Goal: Use online tool/utility: Utilize a website feature to perform a specific function

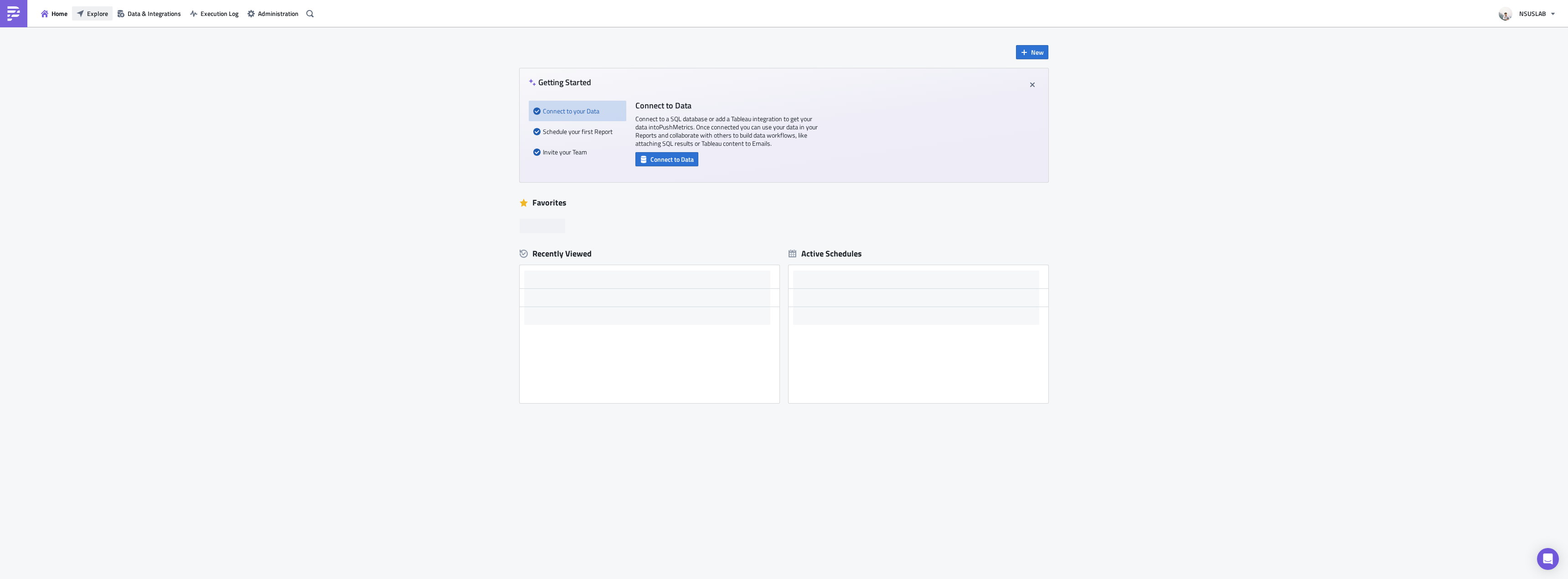
click at [103, 10] on span "Explore" at bounding box center [97, 14] width 21 height 9
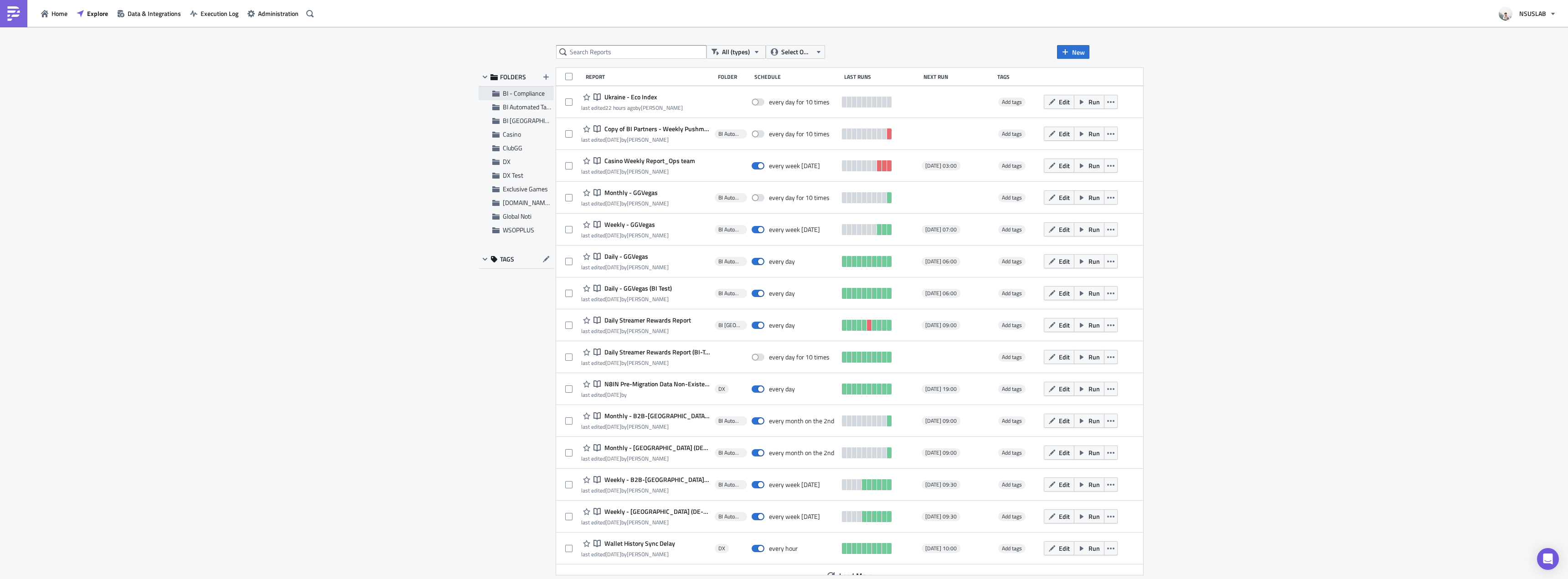
click at [522, 97] on span "BI - Compliance" at bounding box center [524, 93] width 42 height 9
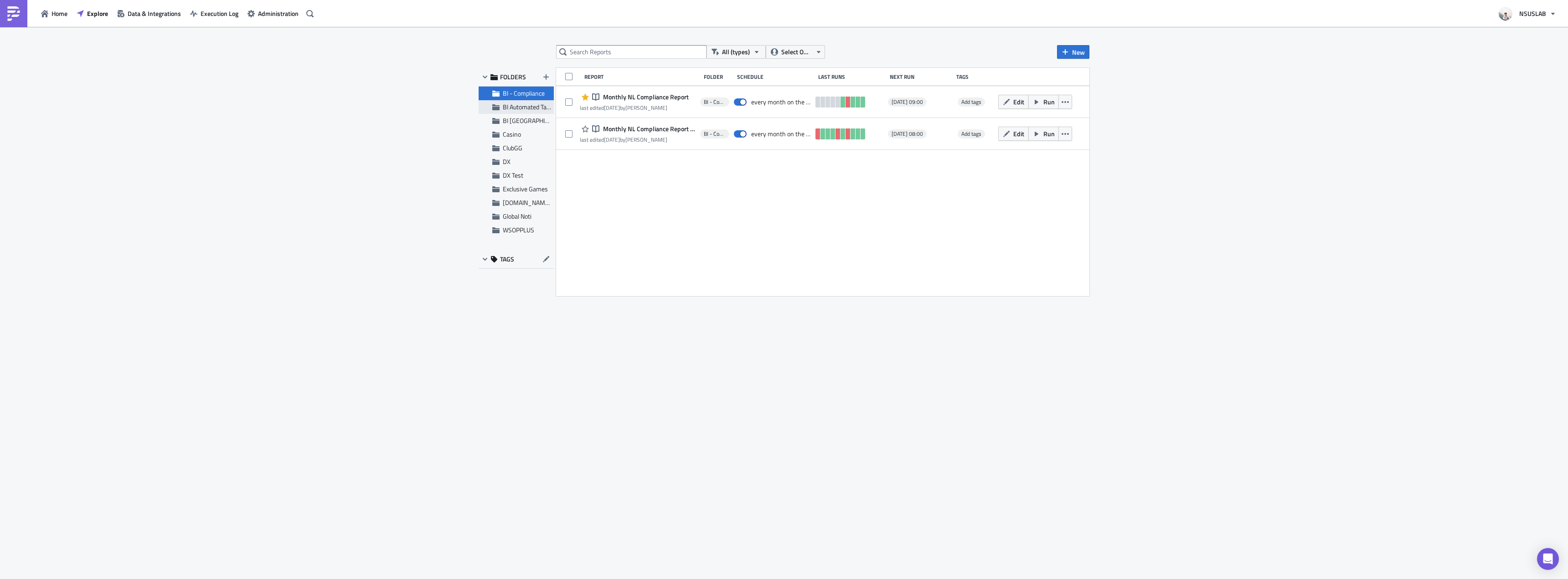
click at [517, 105] on span "BI Automated Tableau Reporting" at bounding box center [545, 107] width 85 height 9
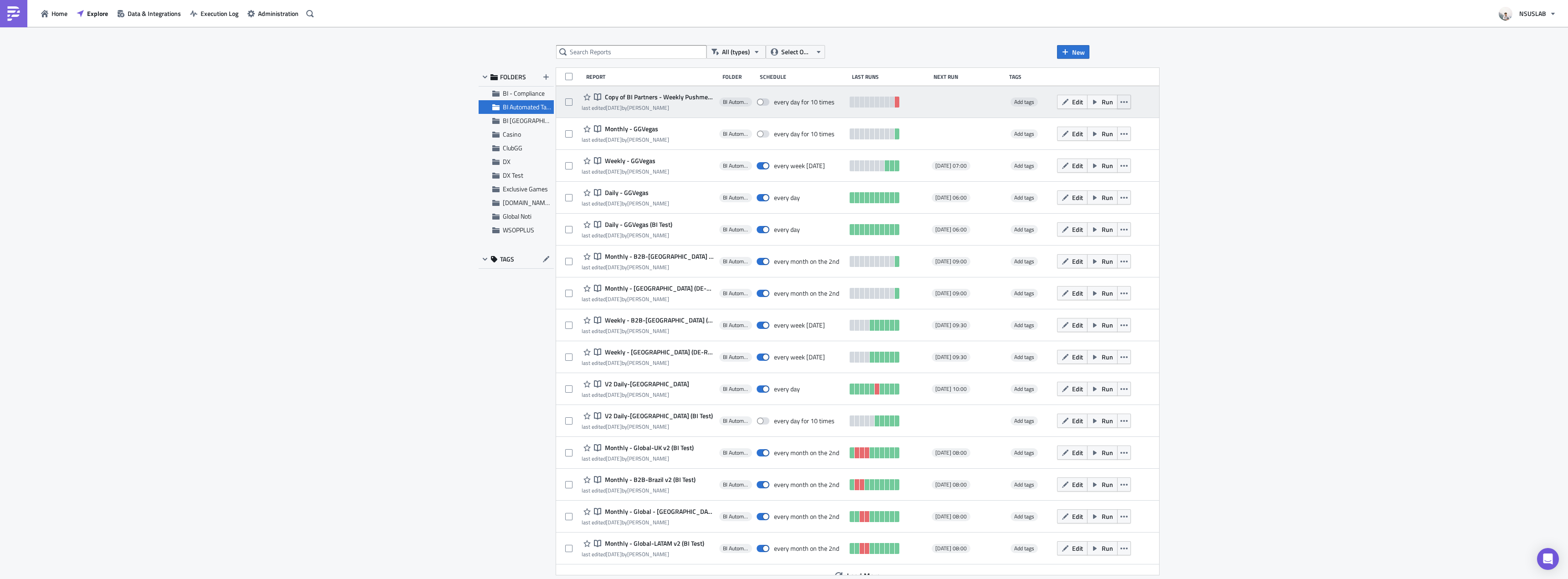
click at [1117, 98] on button "button" at bounding box center [1124, 102] width 14 height 14
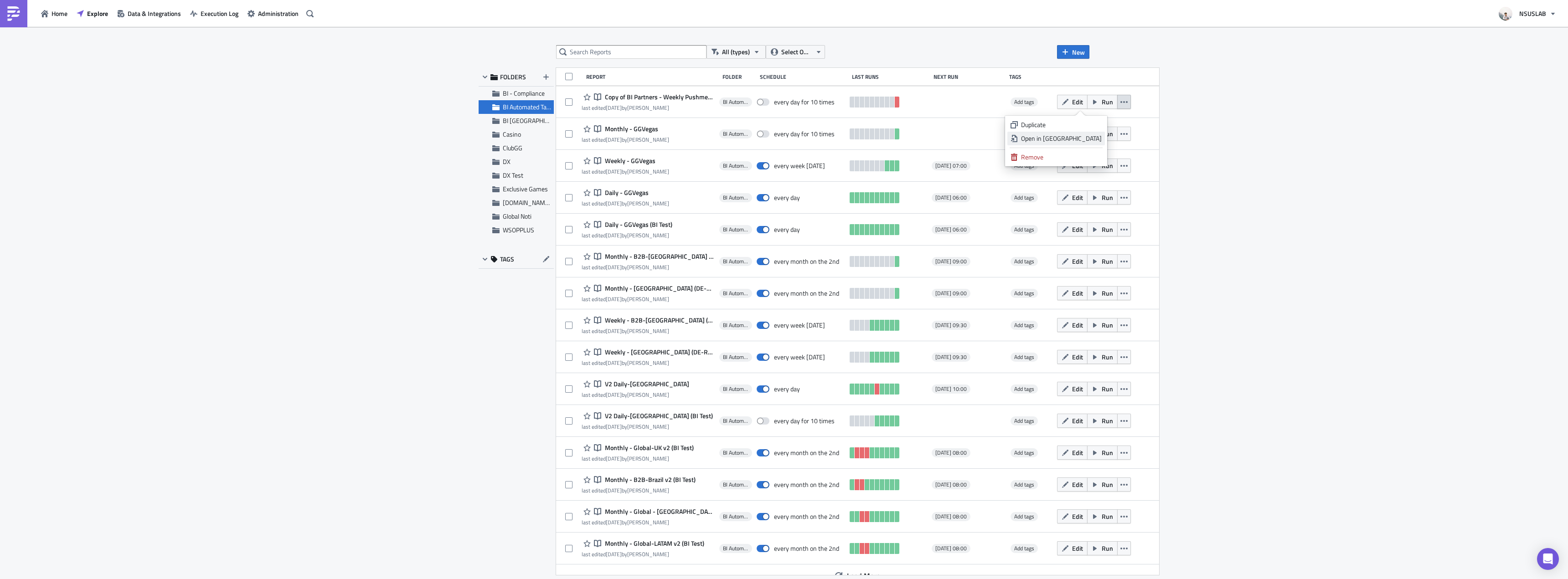
click at [1093, 140] on div "Open in New Tab" at bounding box center [1061, 138] width 81 height 9
click at [503, 102] on div "BI Automated Tableau Reporting" at bounding box center [516, 107] width 75 height 14
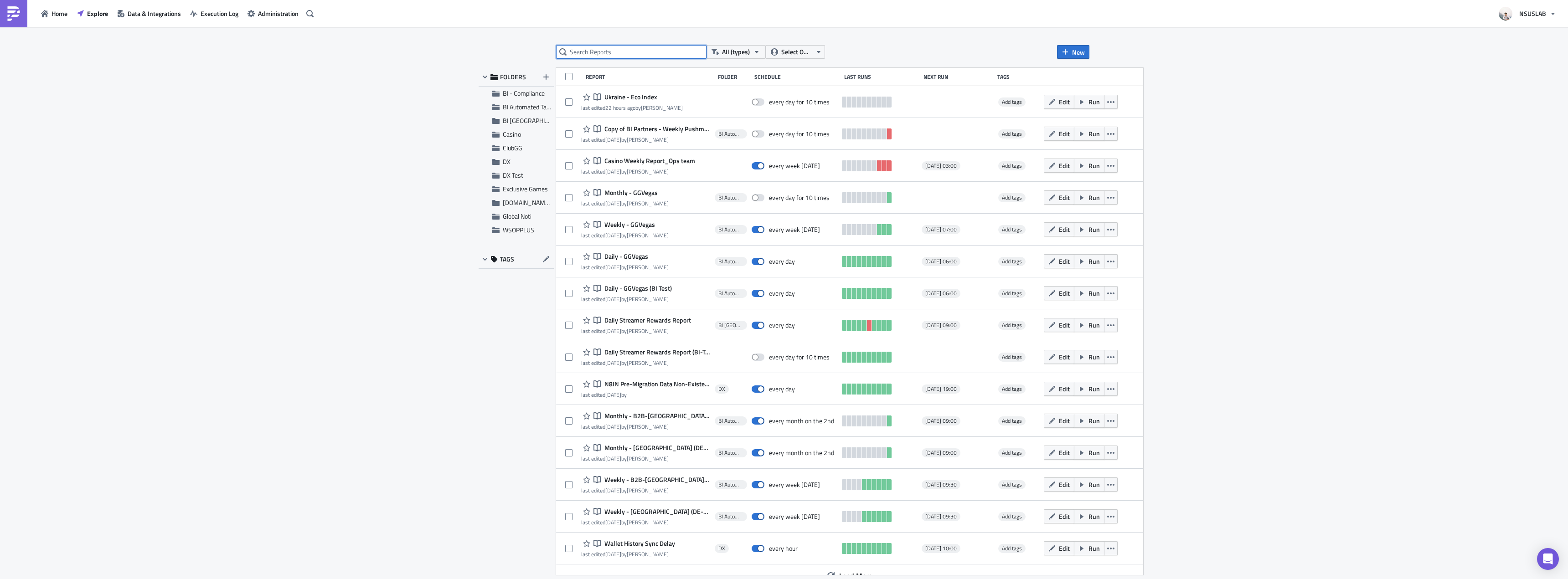
click at [654, 50] on input "text" at bounding box center [631, 52] width 151 height 14
click at [668, 52] on input "text" at bounding box center [631, 52] width 151 height 14
type input "weekly"
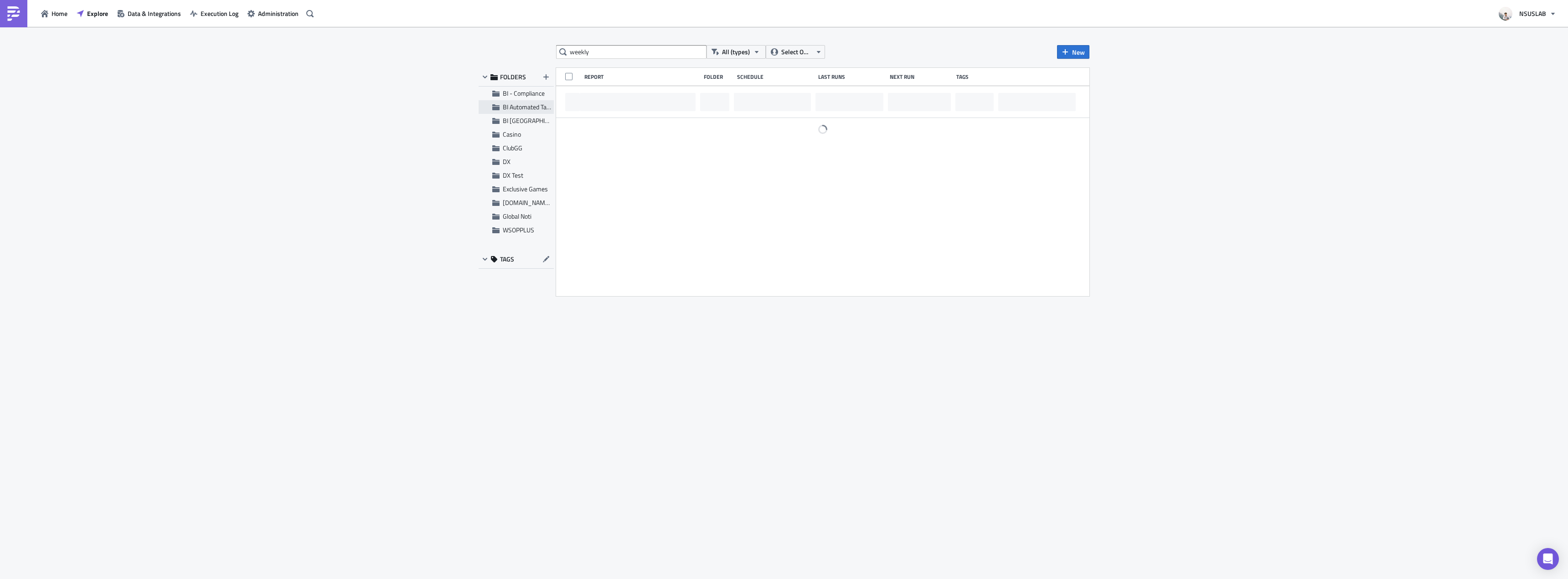
click at [519, 103] on span "BI Automated Tableau Reporting" at bounding box center [545, 107] width 85 height 9
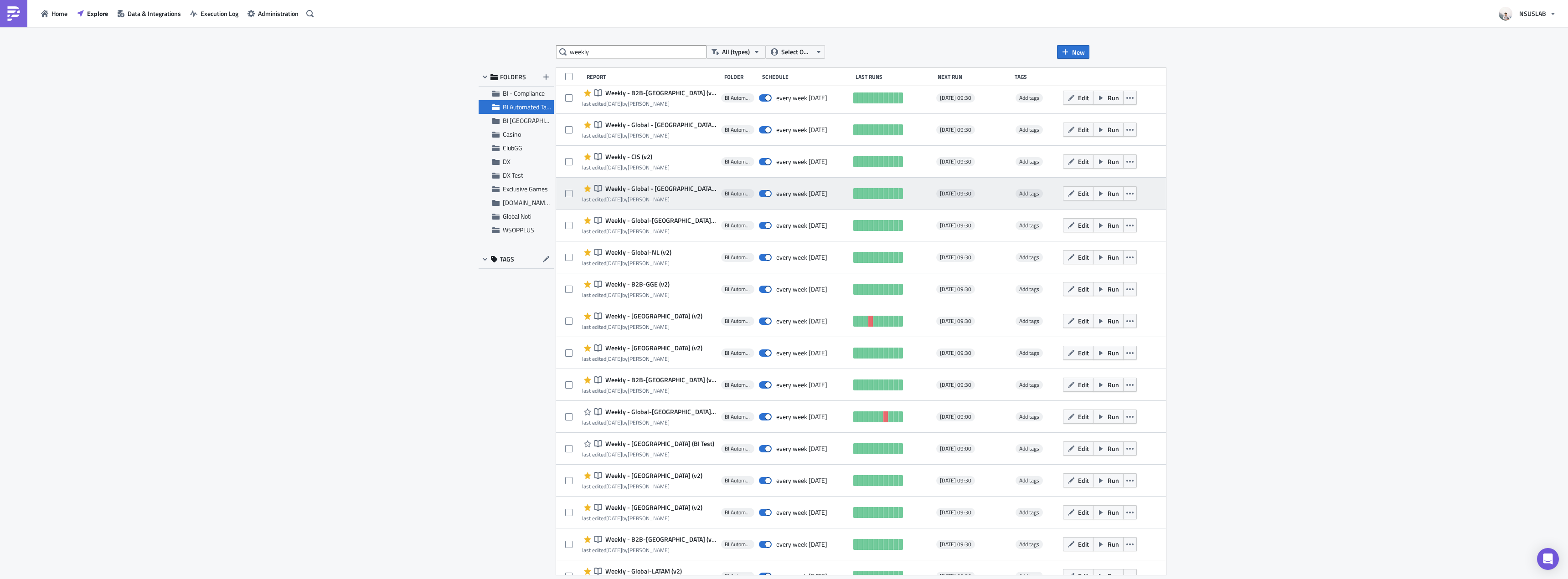
scroll to position [422, 0]
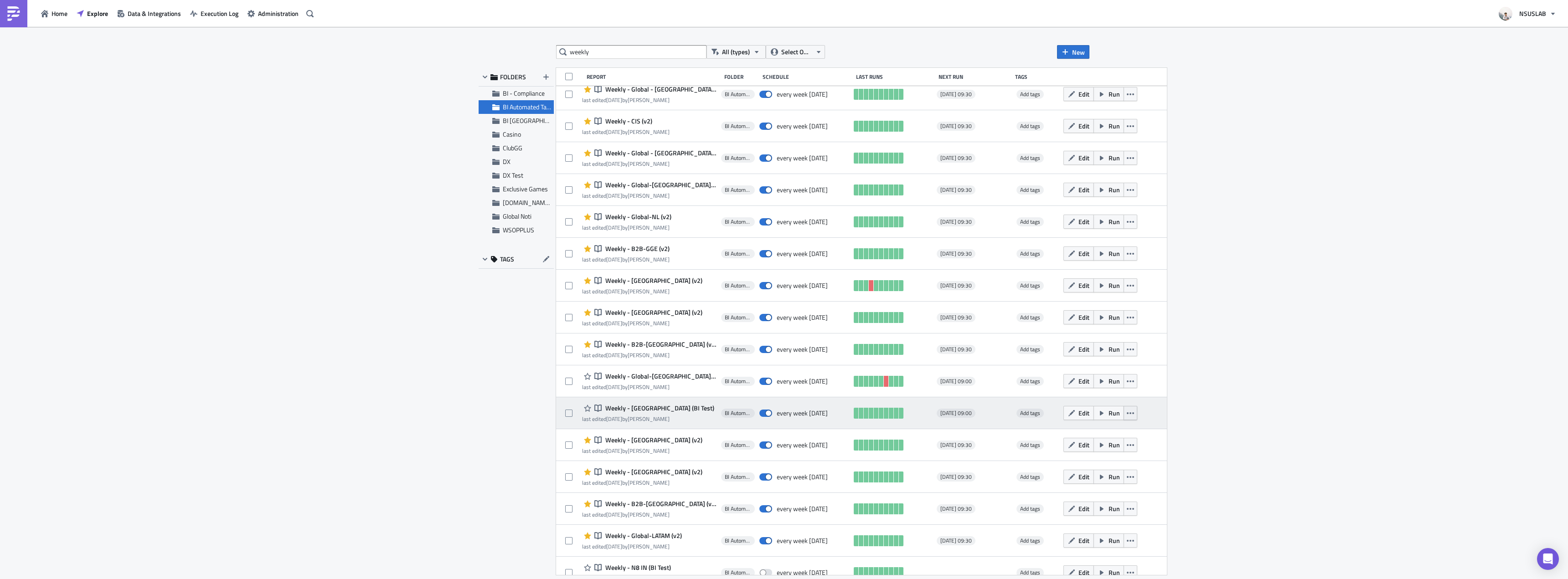
click at [1126, 415] on icon "button" at bounding box center [1130, 413] width 7 height 7
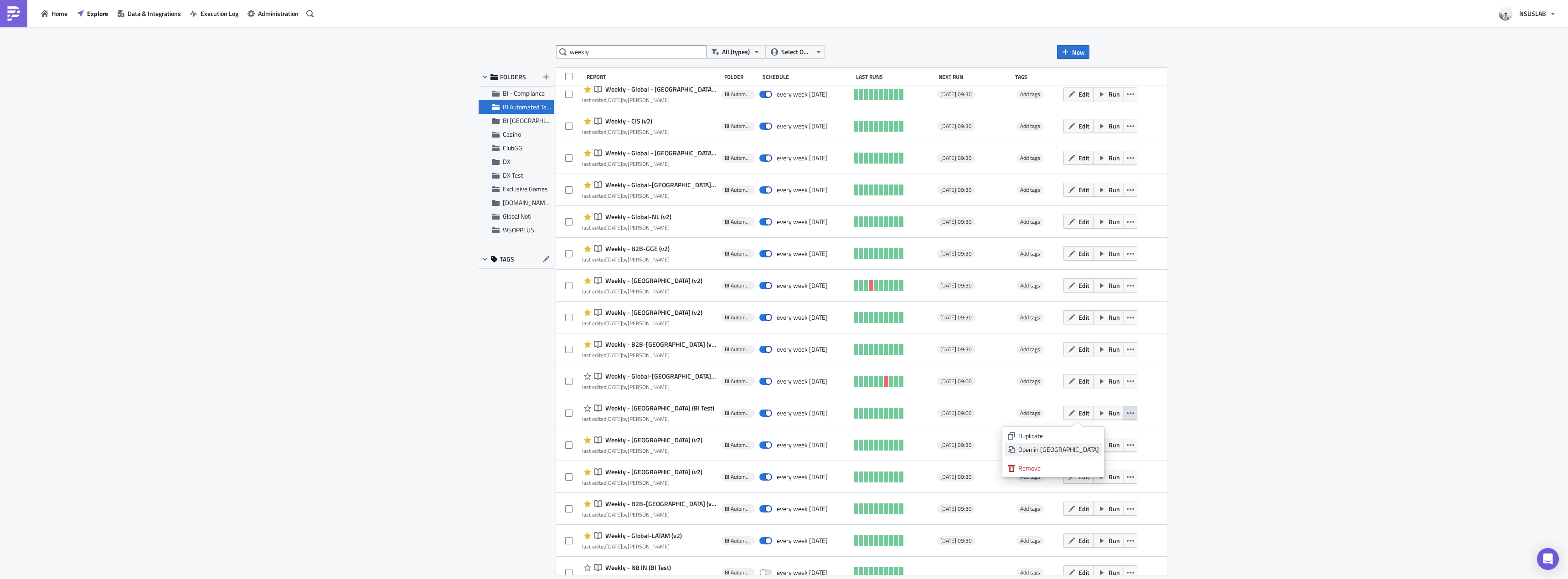
click at [1099, 451] on link "Open in New Tab" at bounding box center [1053, 450] width 98 height 14
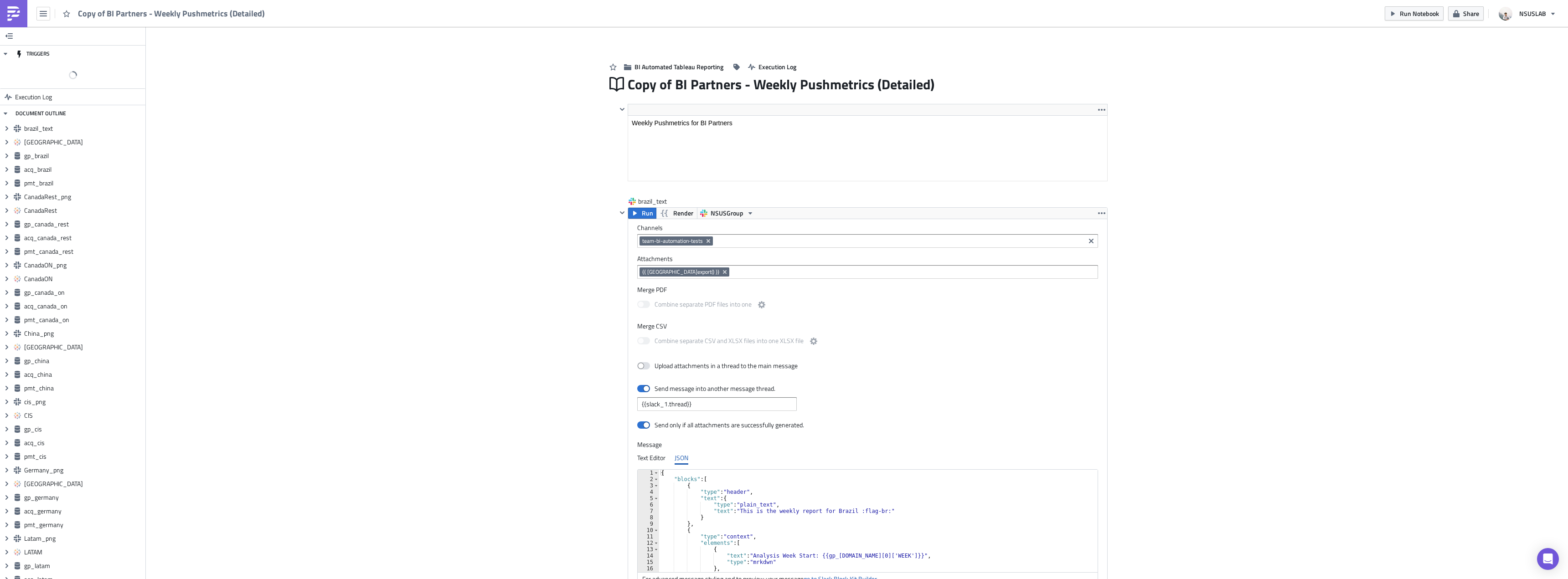
scroll to position [104, 490]
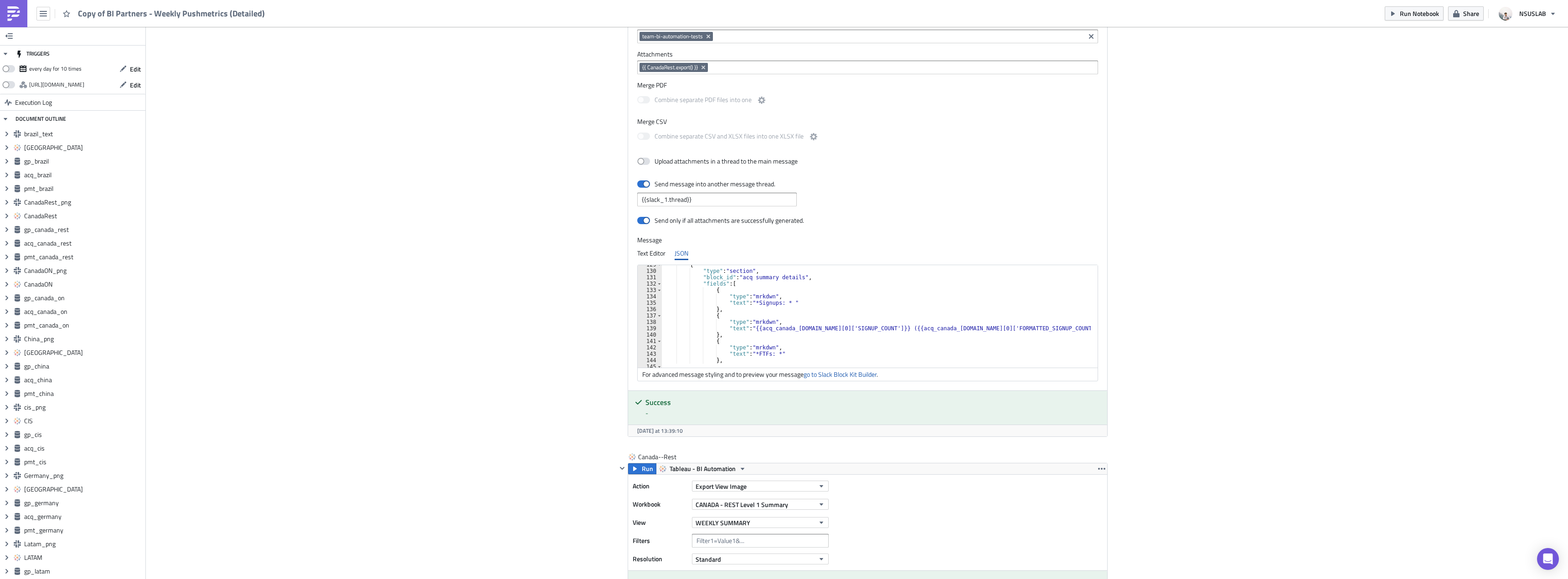
drag, startPoint x: 830, startPoint y: 327, endPoint x: 863, endPoint y: 299, distance: 43.3
click at [830, 327] on div "{ "type" : "section" , "block_id" : "acq summary details" , "fields" : [ { "typ…" at bounding box center [915, 316] width 506 height 108
type textarea ""text": "{{acq_canada_[DOMAIN_NAME][0]['SIGNUP_COUNT']}} ({{acq_canada_[DOMAIN_…"
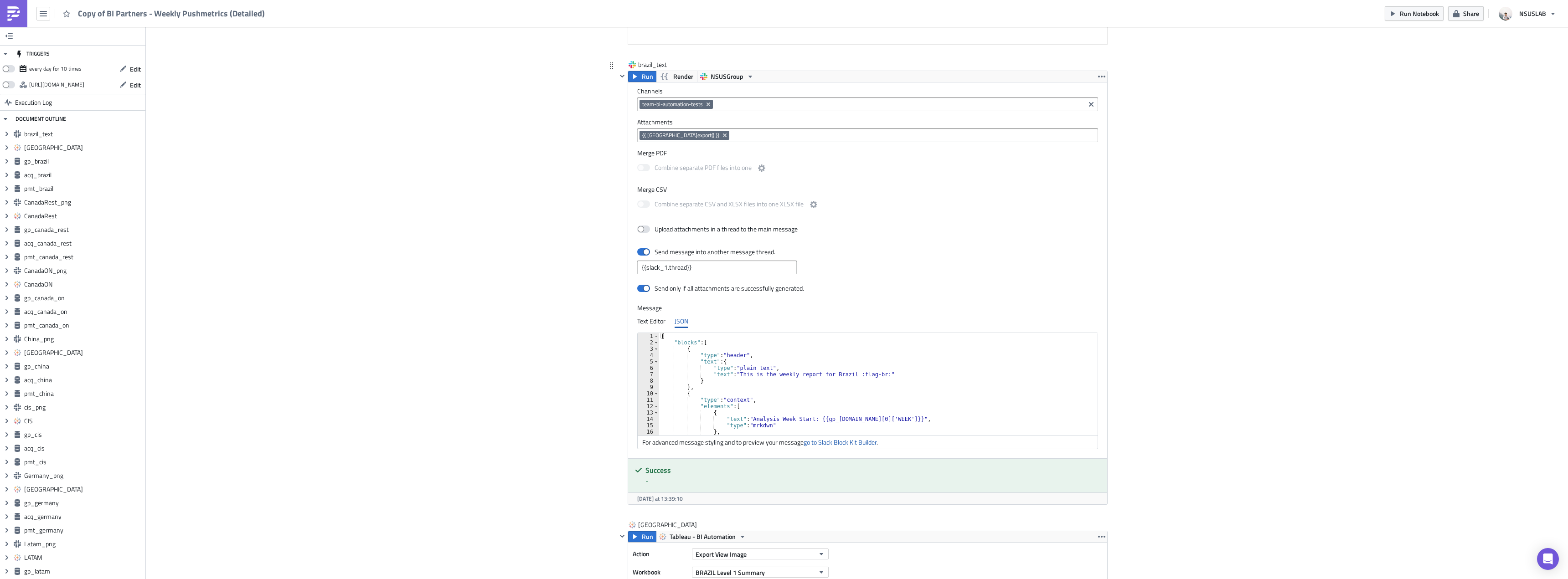
scroll to position [0, 0]
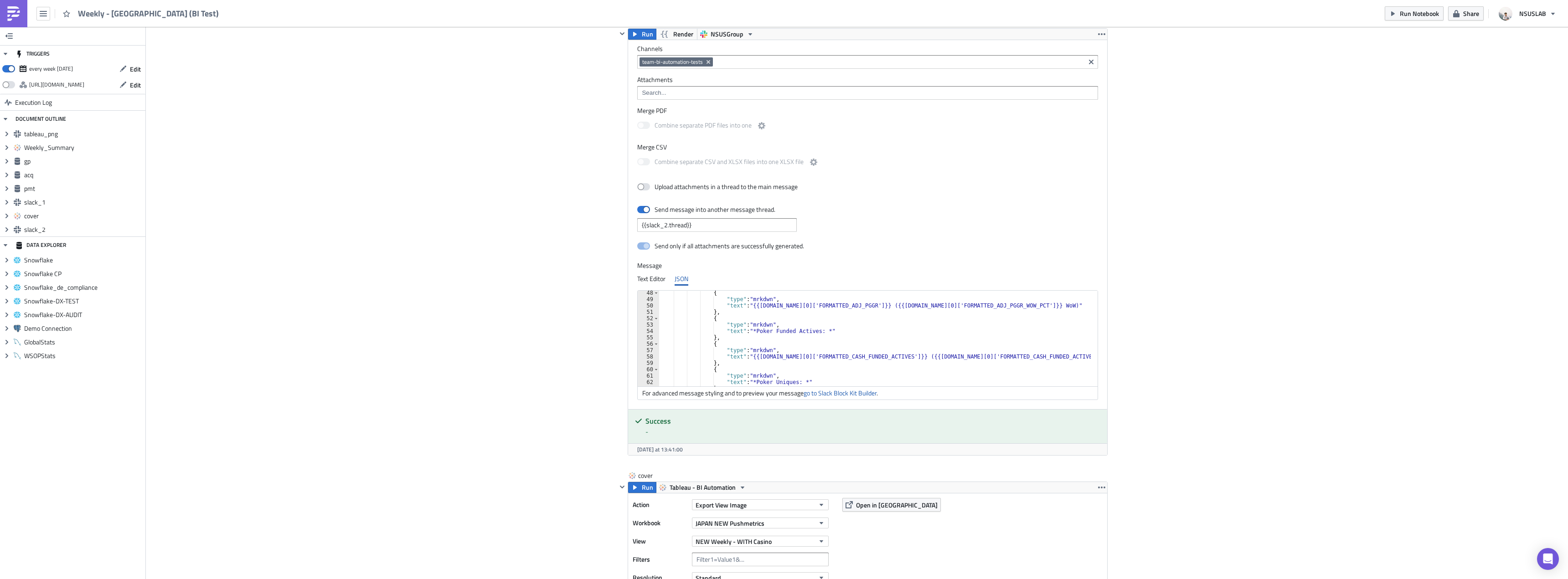
scroll to position [301, 0]
click at [825, 357] on div "{ "type" : "mrkdwn" , "text" : "{{gp.data[0]['FORMATTED_ADJ_PGGR']}} ({{gp.data…" at bounding box center [880, 344] width 443 height 108
click at [832, 357] on div "{ "type" : "mrkdwn" , "text" : "{{gp.data[0]['FORMATTED_ADJ_PGGR']}} ({{gp.data…" at bounding box center [875, 338] width 431 height 96
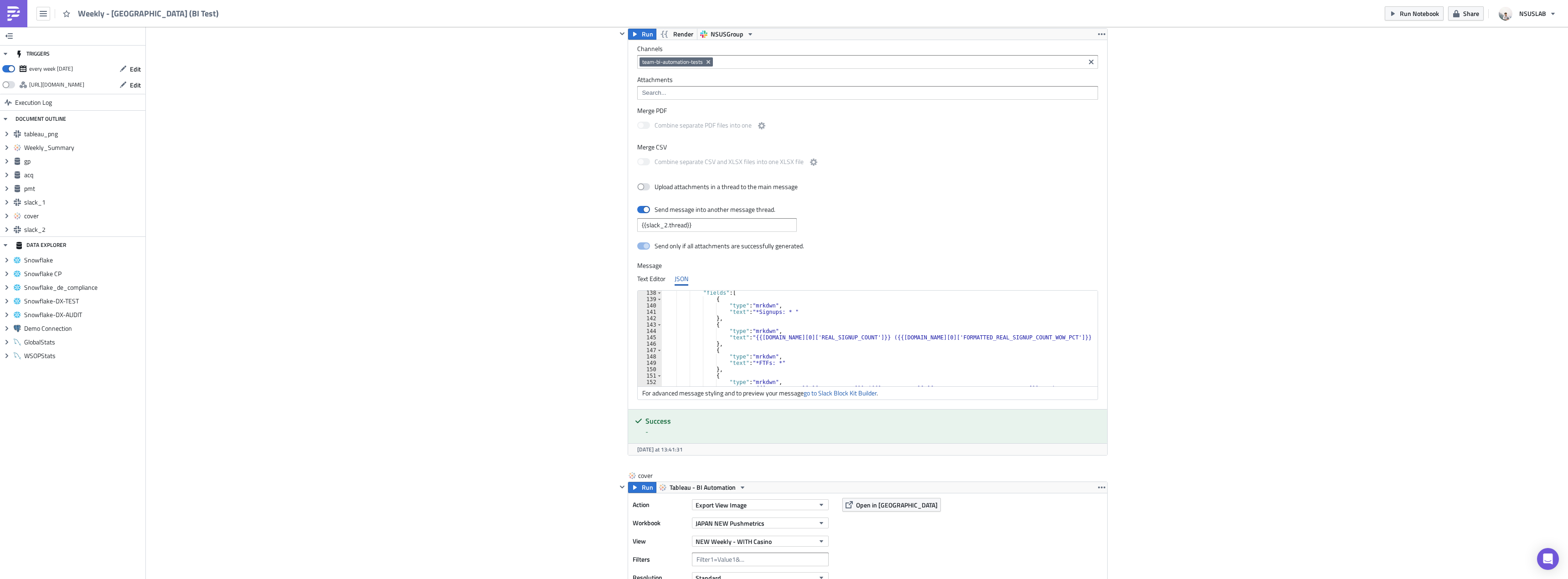
scroll to position [875, 0]
click at [751, 311] on div ""fields" : [ { "type" : "mrkdwn" , "text" : "*Signups: * " } , { "type" : "mrkd…" at bounding box center [882, 344] width 439 height 108
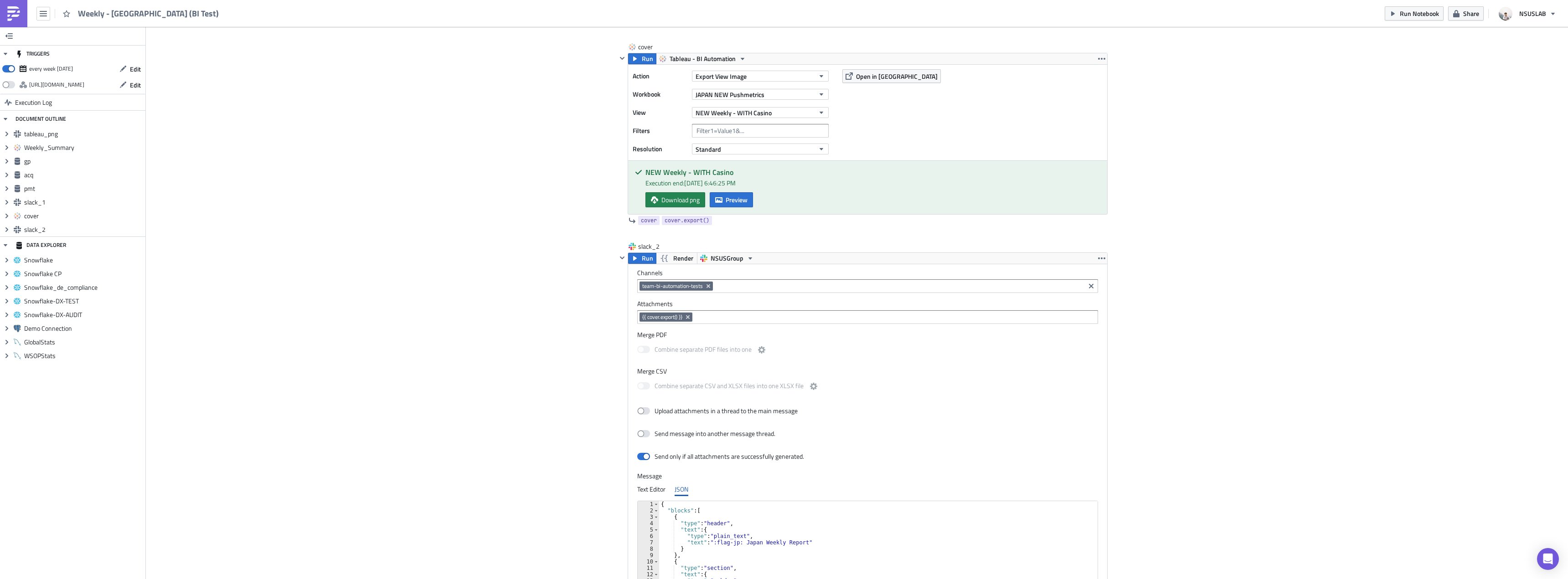
scroll to position [2328, 0]
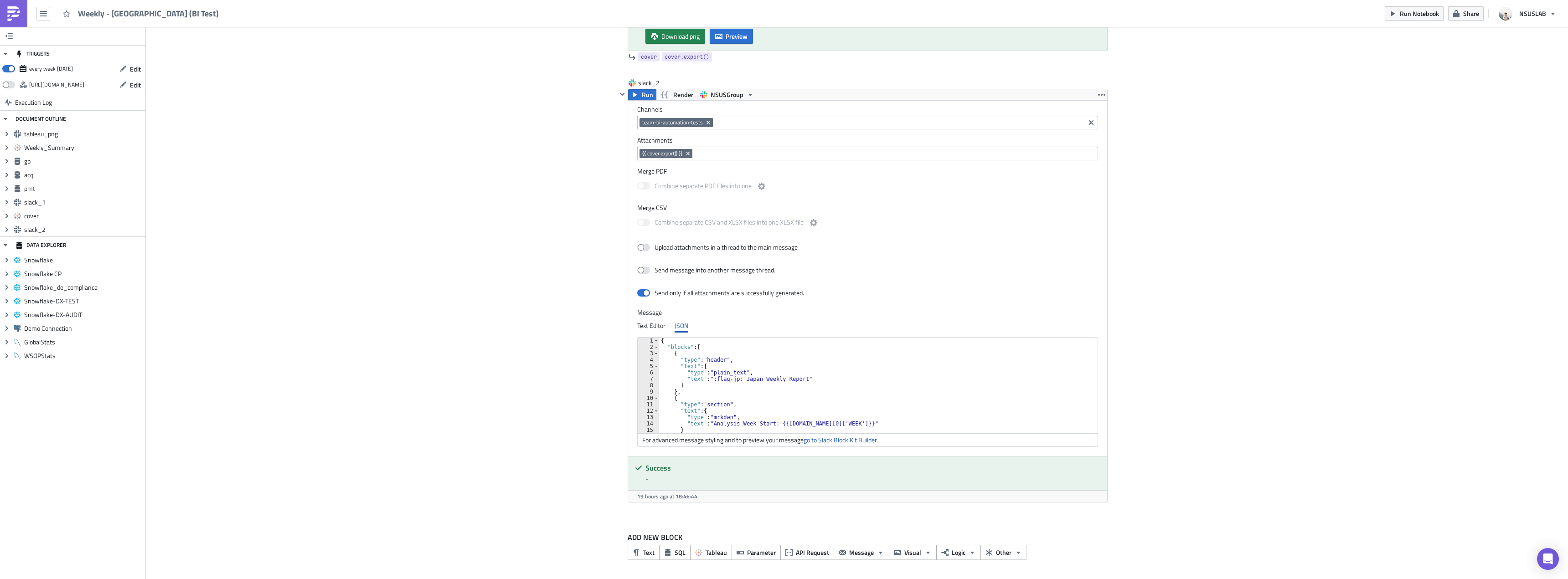
click at [721, 519] on div "ADD NEW BLOCK Text SQL Tableau Parameter API Request Message Visual Logic Other" at bounding box center [857, 549] width 501 height 62
click at [859, 553] on span "Message" at bounding box center [861, 553] width 24 height 9
click at [862, 464] on div "Slack" at bounding box center [862, 460] width 60 height 9
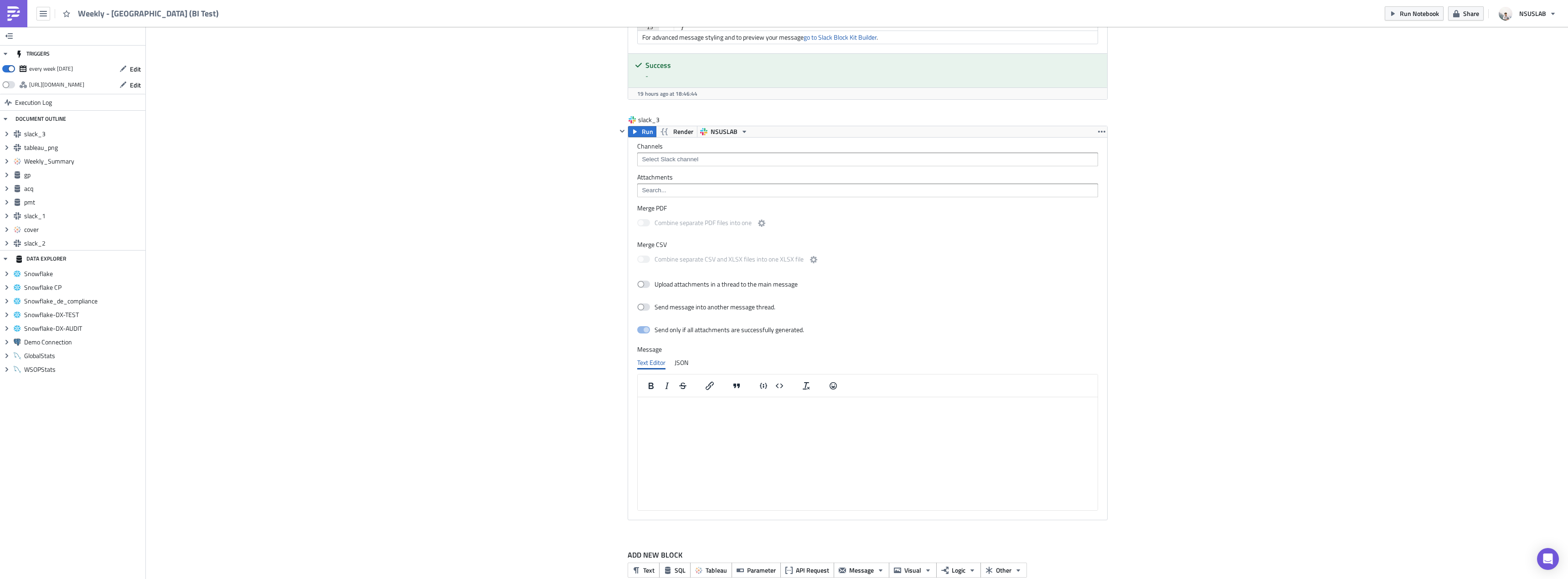
scroll to position [2749, 0]
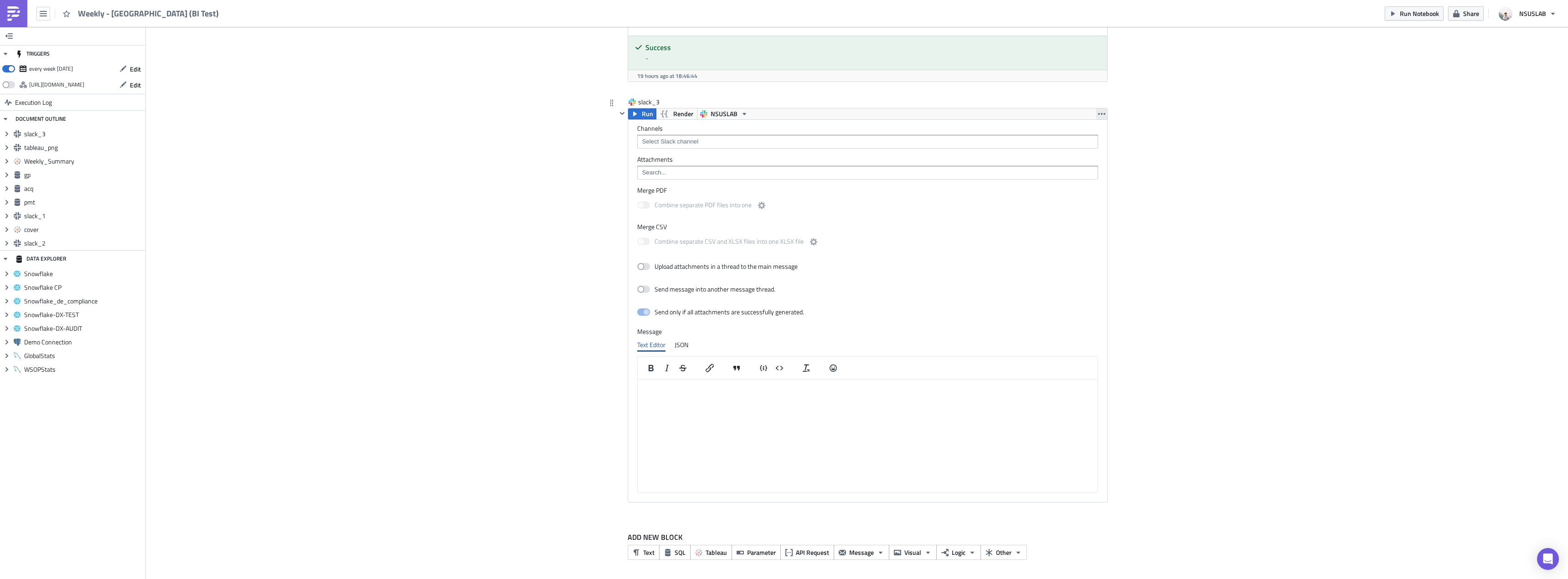
click at [1098, 117] on icon "button" at bounding box center [1101, 114] width 7 height 7
click at [1082, 157] on div "Remove" at bounding box center [1103, 153] width 60 height 9
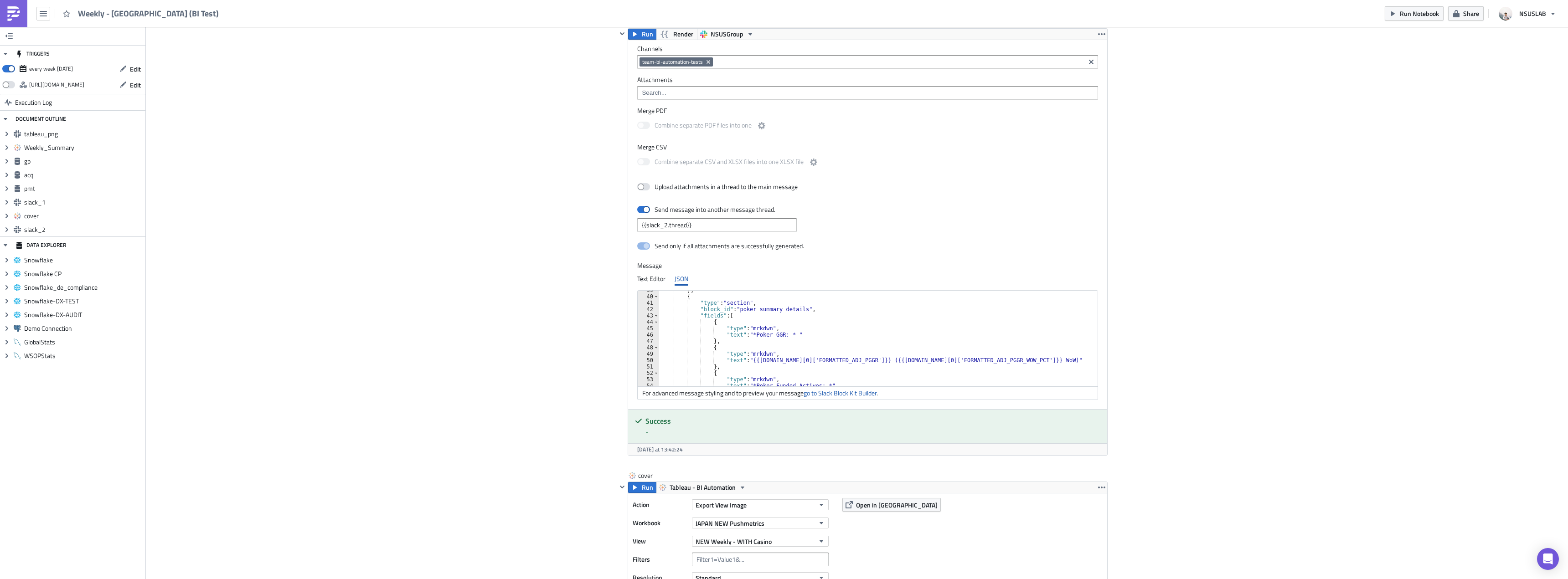
scroll to position [0, 3]
click at [829, 323] on div "} , { "type" : "section" , "block_id" : "poker summary details" , "fields" : [ …" at bounding box center [880, 341] width 443 height 108
type textarea "{"
type textarea "{ "Type": "mrkdwn","
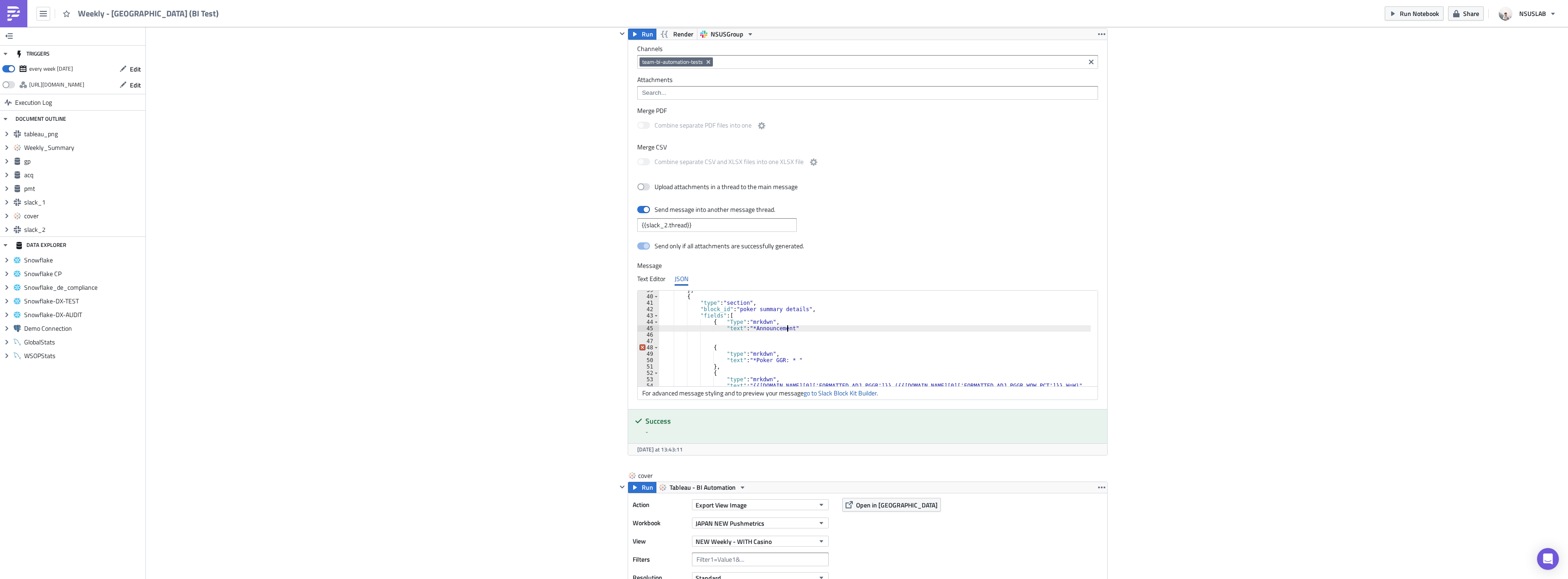
scroll to position [0, 10]
type textarea ""text": "*Announcement*""
type textarea "},"
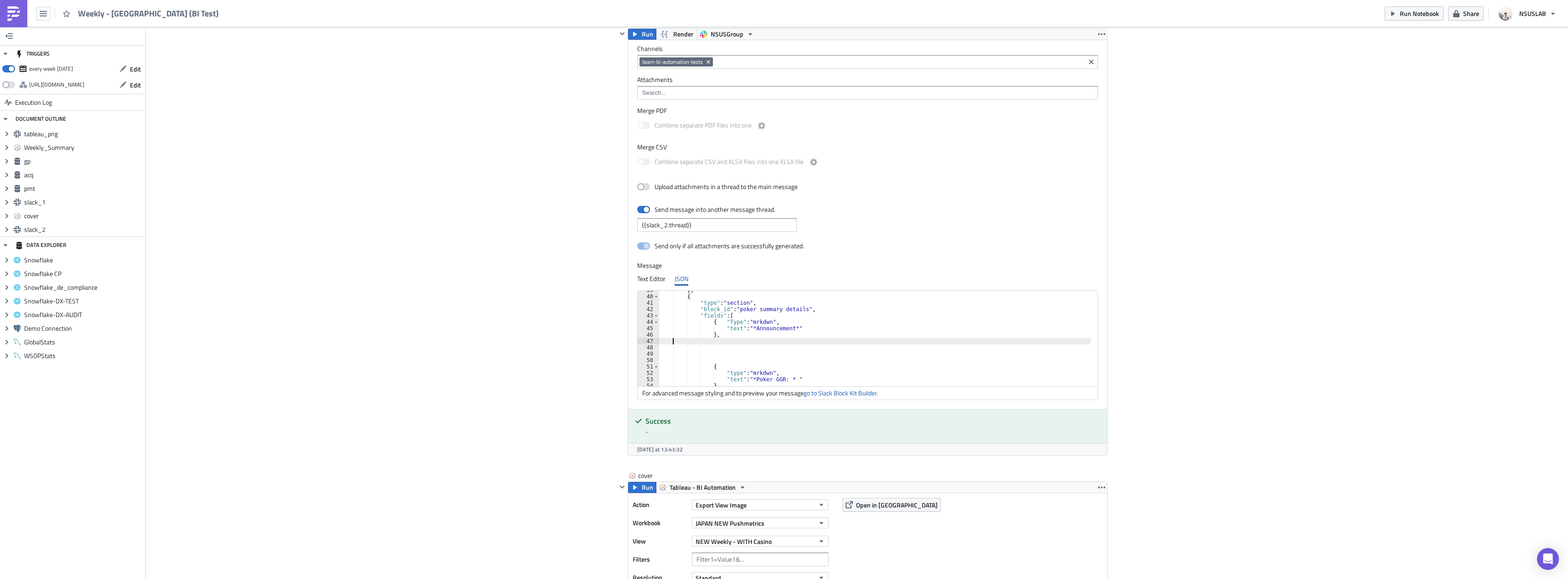
scroll to position [0, 0]
type textarea "},"
type textarea "{ "type": "mrkdwn","
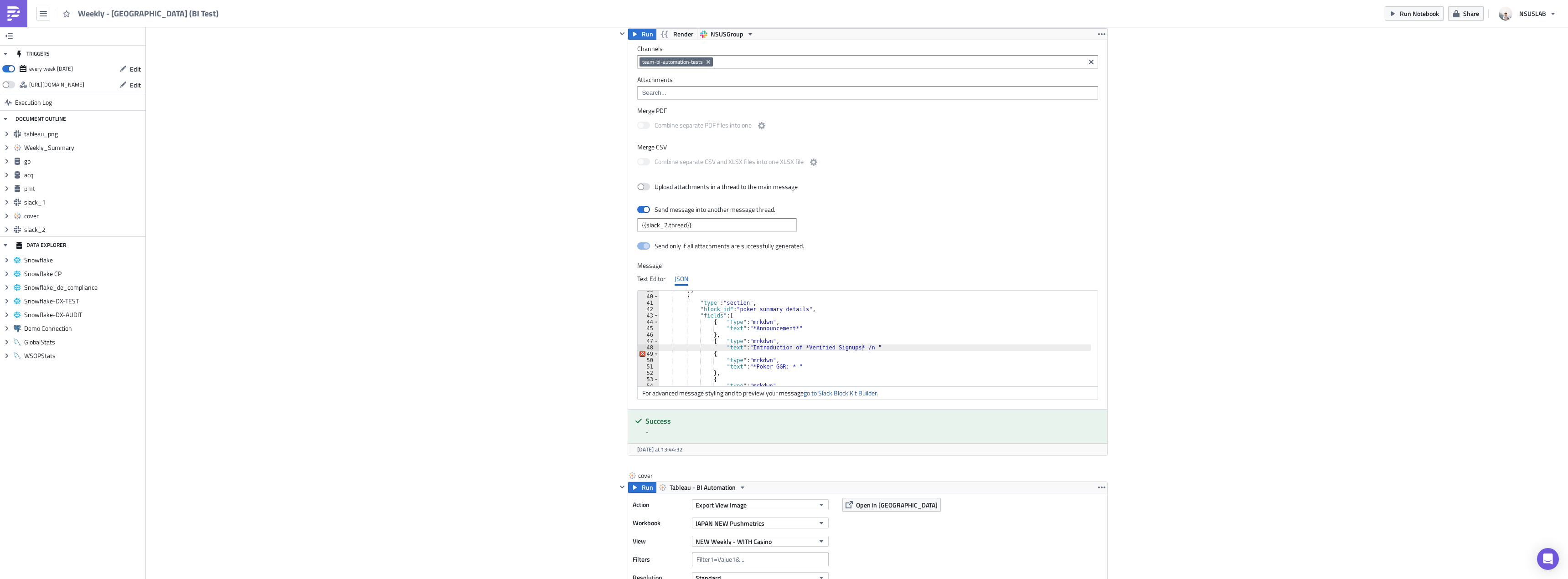
click at [855, 346] on div "} , { "type" : "section" , "block_id" : "poker summary details" , "fields" : [ …" at bounding box center [880, 341] width 443 height 108
click at [859, 347] on div "} , { "type" : "section" , "block_id" : "poker summary details" , "fields" : [ …" at bounding box center [880, 341] width 443 height 108
drag, startPoint x: 1006, startPoint y: 346, endPoint x: 1072, endPoint y: 336, distance: 66.8
click at [1006, 346] on div "} , { "type" : "section" , "block_id" : "poker summary details" , "fields" : [ …" at bounding box center [880, 341] width 443 height 108
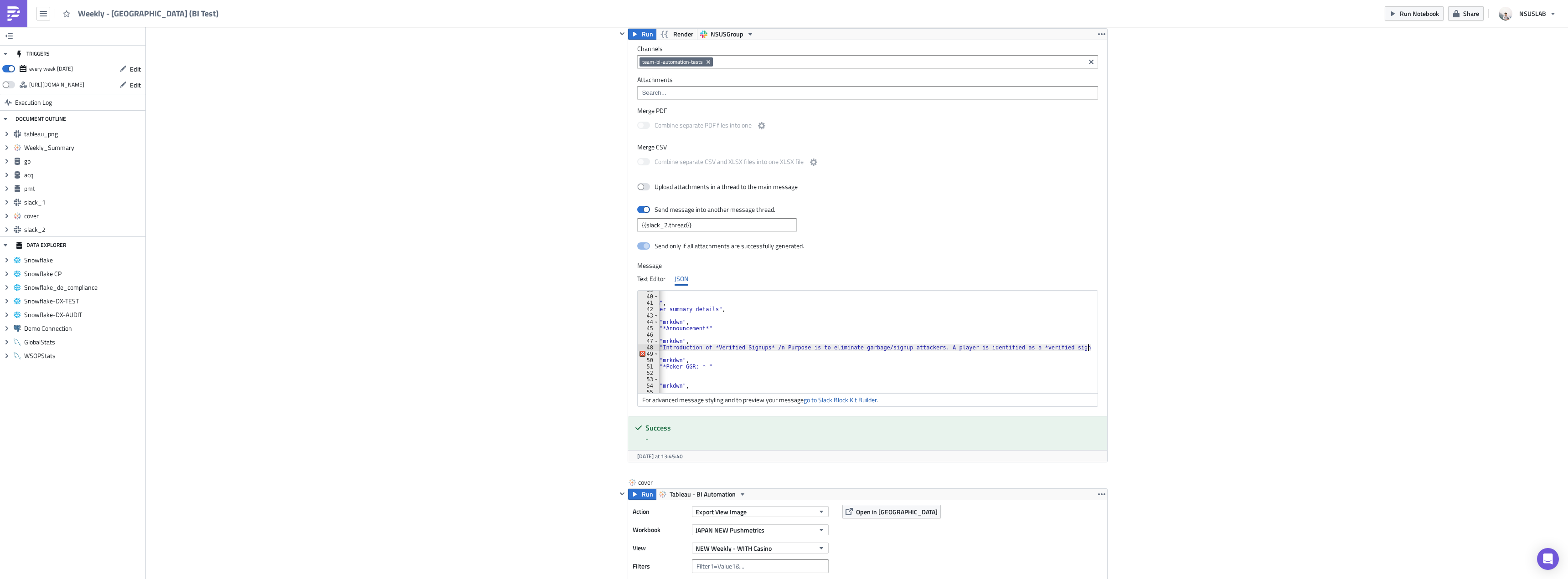
scroll to position [0, 0]
click at [916, 348] on div "} , { "type" : "section" , "block_id" : "poker summary details" , "fields" : [ …" at bounding box center [875, 342] width 431 height 102
click at [913, 346] on div "} , { "type" : "section" , "block_id" : "poker summary details" , "fields" : [ …" at bounding box center [675, 341] width 831 height 108
click at [793, 345] on div "} , { "type" : "section" , "block_id" : "poker summary details" , "fields" : [ …" at bounding box center [1017, 341] width 831 height 108
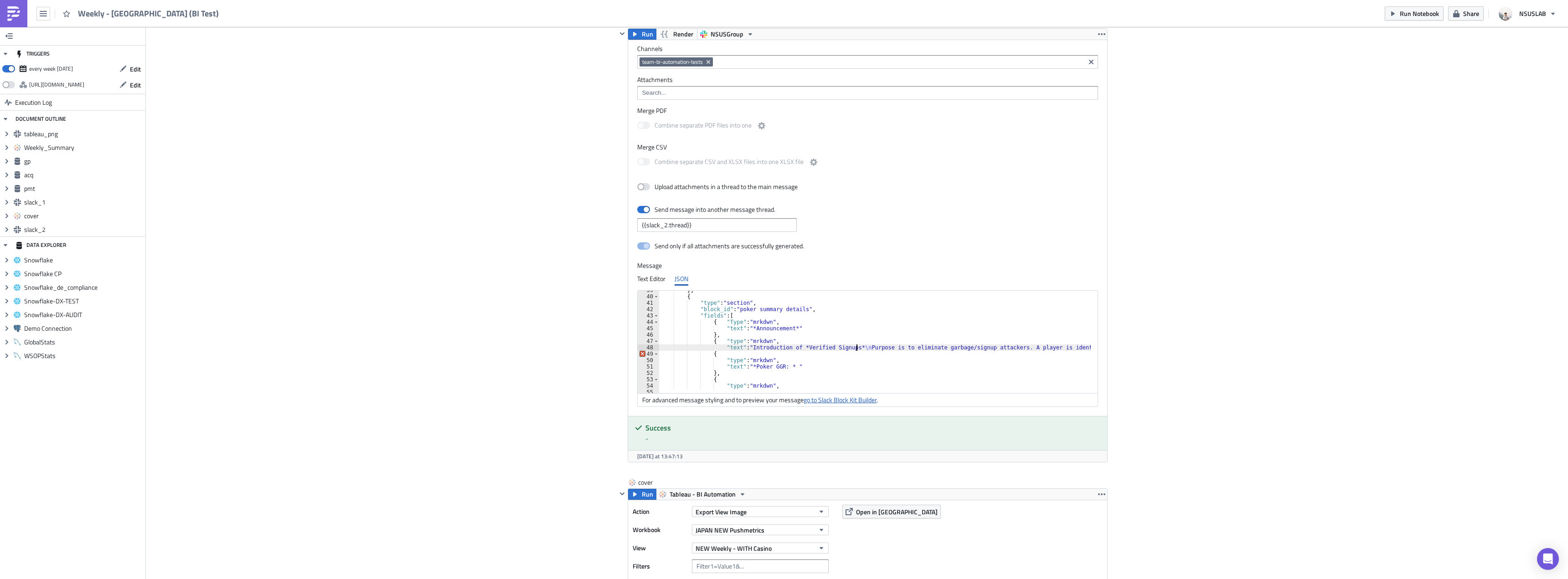
type textarea ""text": "Introduction of *Verified Signups* \n Purpose is to eliminate garbage/…"
click at [813, 402] on link "go to Slack Block Kit Builder" at bounding box center [840, 400] width 73 height 9
click at [804, 395] on link "go to Slack Block Kit Builder" at bounding box center [840, 400] width 73 height 9
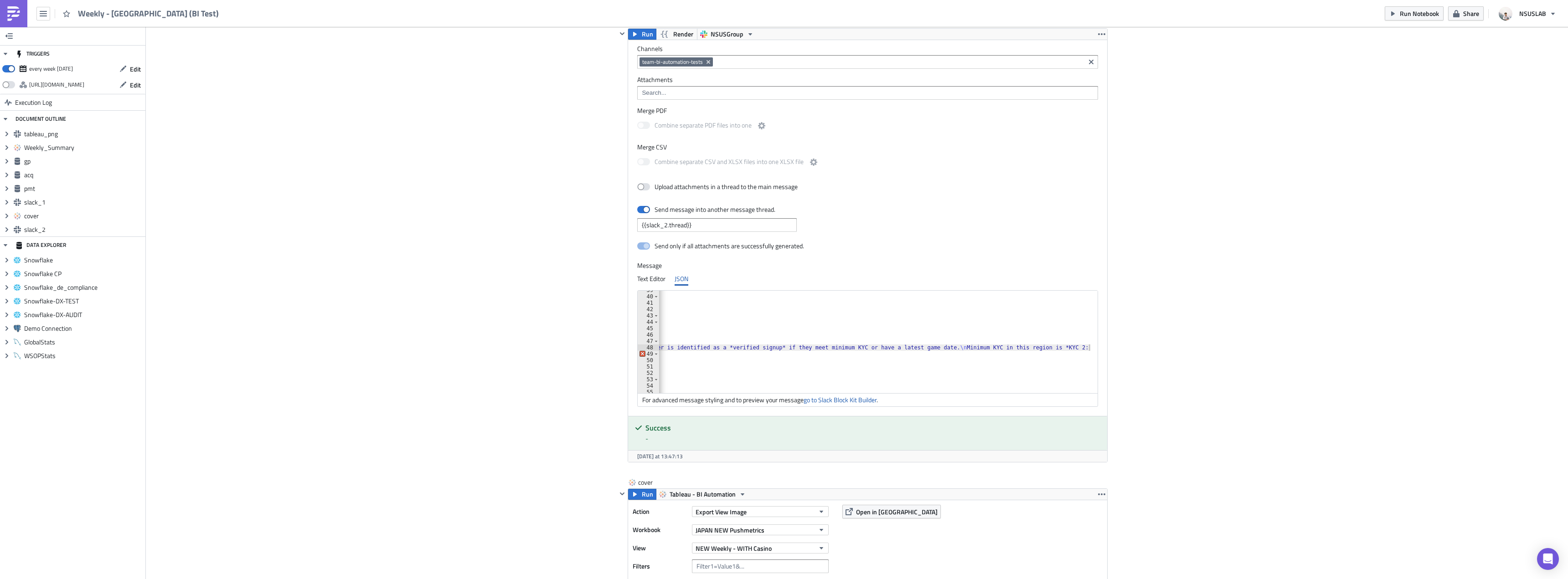
click at [1074, 346] on div "} , { "type" : "section" , "block_id" : "poker summary details" , "fields" : [ …" at bounding box center [675, 341] width 831 height 108
click at [1083, 346] on div "} , { "type" : "section" , "block_id" : "poker summary details" , "fields" : [ …" at bounding box center [675, 341] width 831 height 108
click at [844, 403] on link "go to Slack Block Kit Builder" at bounding box center [840, 400] width 73 height 9
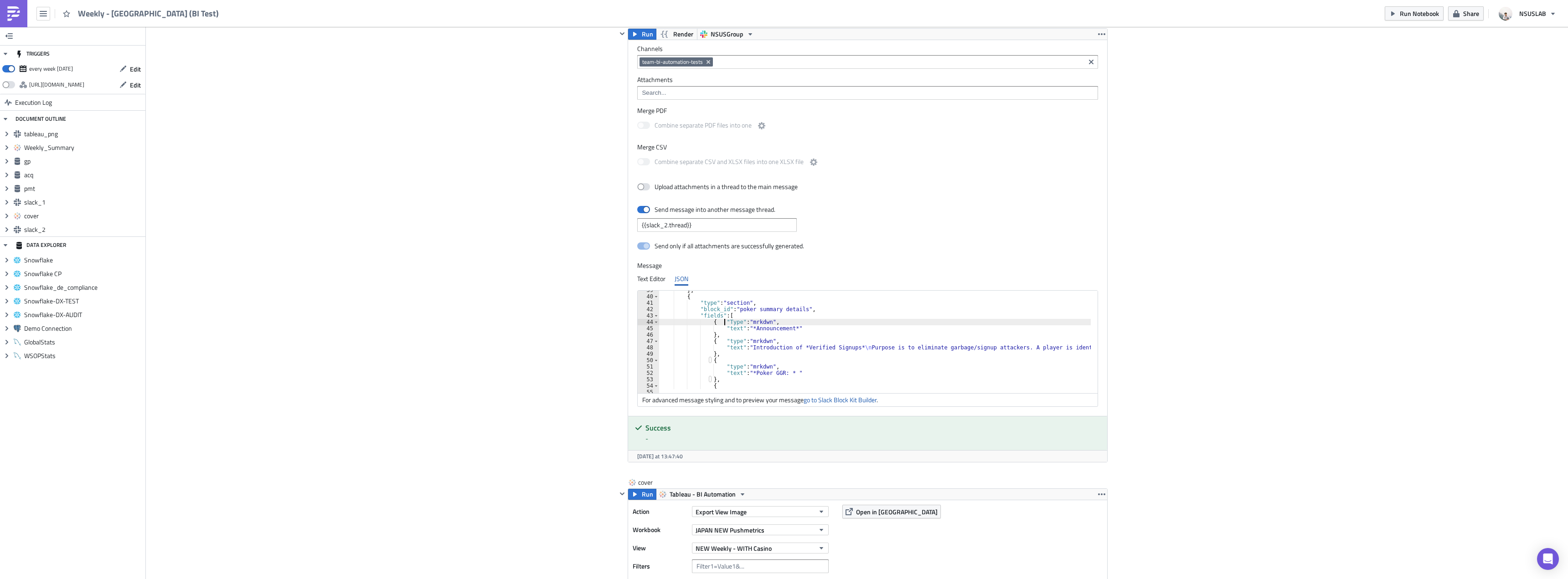
click at [722, 321] on div "} , { "type" : "section" , "block_id" : "poker summary details" , "fields" : [ …" at bounding box center [1074, 341] width 831 height 108
click at [839, 397] on link "go to Slack Block Kit Builder" at bounding box center [840, 400] width 73 height 9
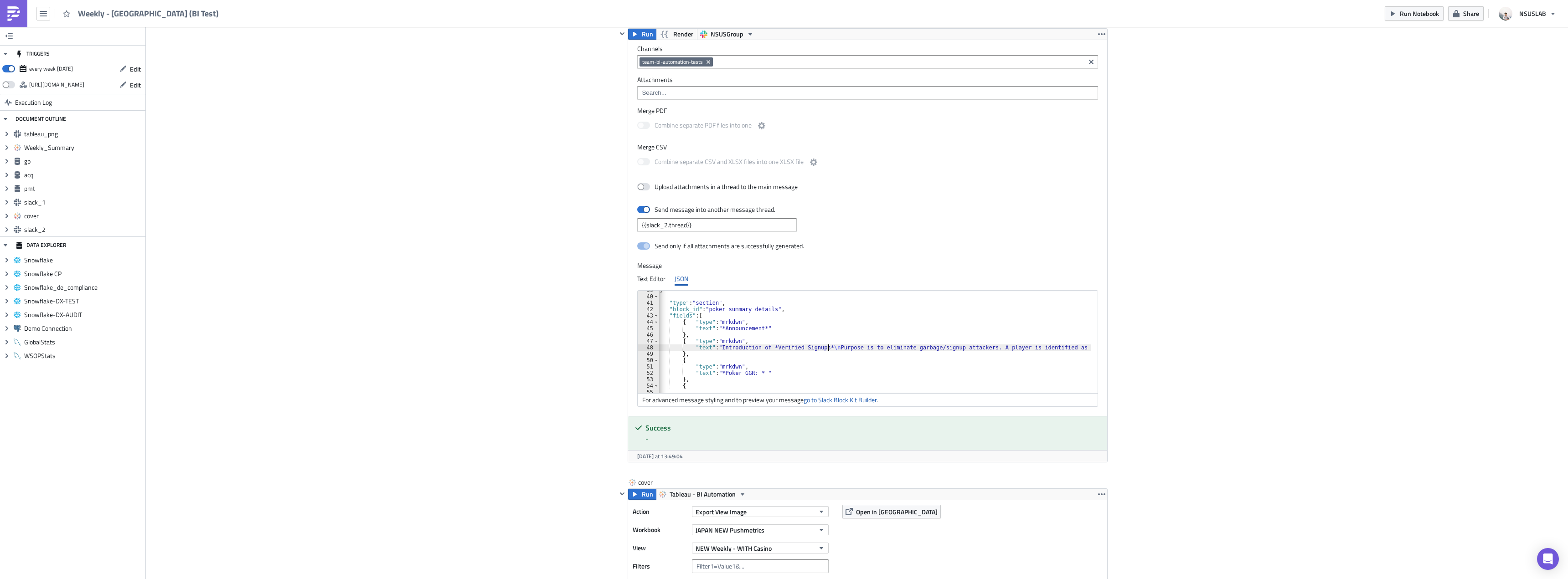
click at [826, 348] on div "} , { "type" : "section" , "block_id" : "poker summary details" , "fields" : [ …" at bounding box center [1043, 341] width 831 height 108
drag, startPoint x: 822, startPoint y: 347, endPoint x: 827, endPoint y: 348, distance: 5.1
click at [827, 348] on div "} , { "type" : "section" , "block_id" : "poker summary details" , "fields" : [ …" at bounding box center [1046, 341] width 837 height 108
click at [827, 348] on div "} , { "type" : "section" , "block_id" : "poker summary details" , "fields" : [ …" at bounding box center [875, 342] width 431 height 102
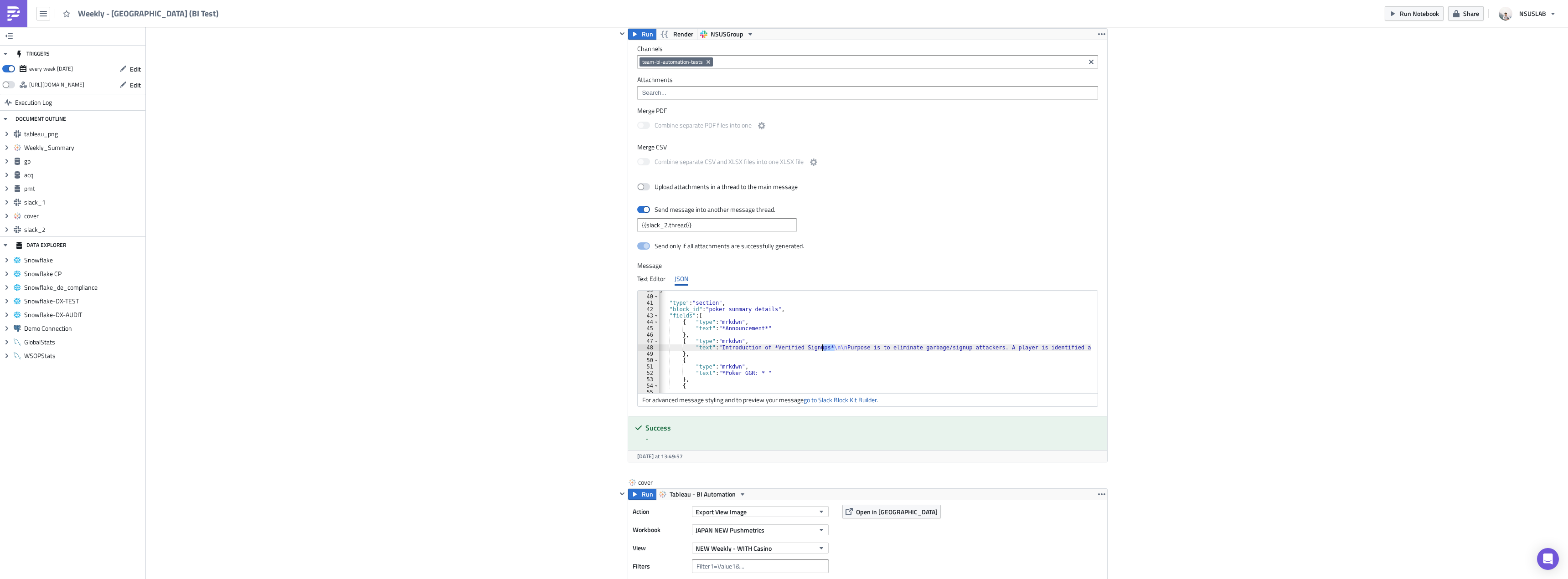
drag, startPoint x: 831, startPoint y: 348, endPoint x: 819, endPoint y: 346, distance: 12.2
click at [819, 346] on div "} , { "type" : "section" , "block_id" : "poker summary details" , "fields" : [ …" at bounding box center [1046, 341] width 837 height 108
click at [928, 345] on div "} , { "type" : "section" , "block_id" : "poker summary details" , "fields" : [ …" at bounding box center [964, 341] width 837 height 108
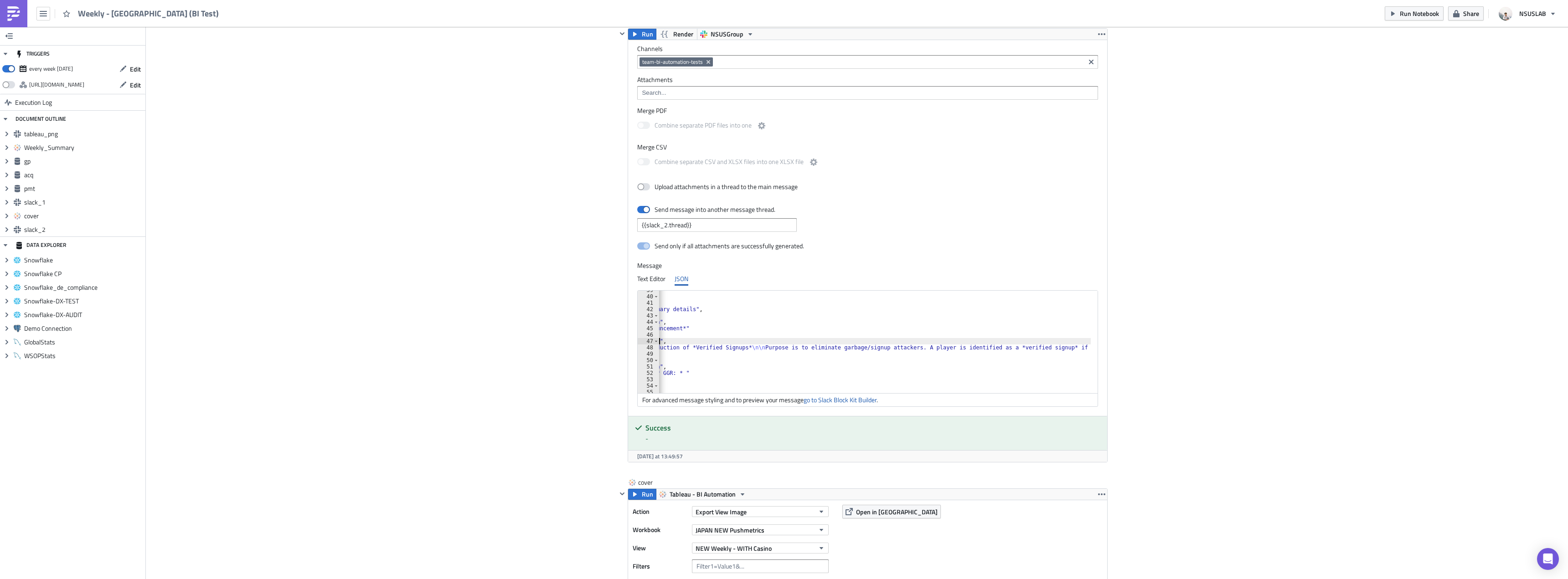
click at [928, 346] on div "} , { "type" : "section" , "block_id" : "poker summary details" , "fields" : [ …" at bounding box center [875, 342] width 431 height 102
drag, startPoint x: 908, startPoint y: 349, endPoint x: 914, endPoint y: 348, distance: 6.1
click at [914, 348] on div "} , { "type" : "section" , "block_id" : "poker summary details" , "fields" : [ …" at bounding box center [672, 341] width 837 height 108
paste textarea "\n"
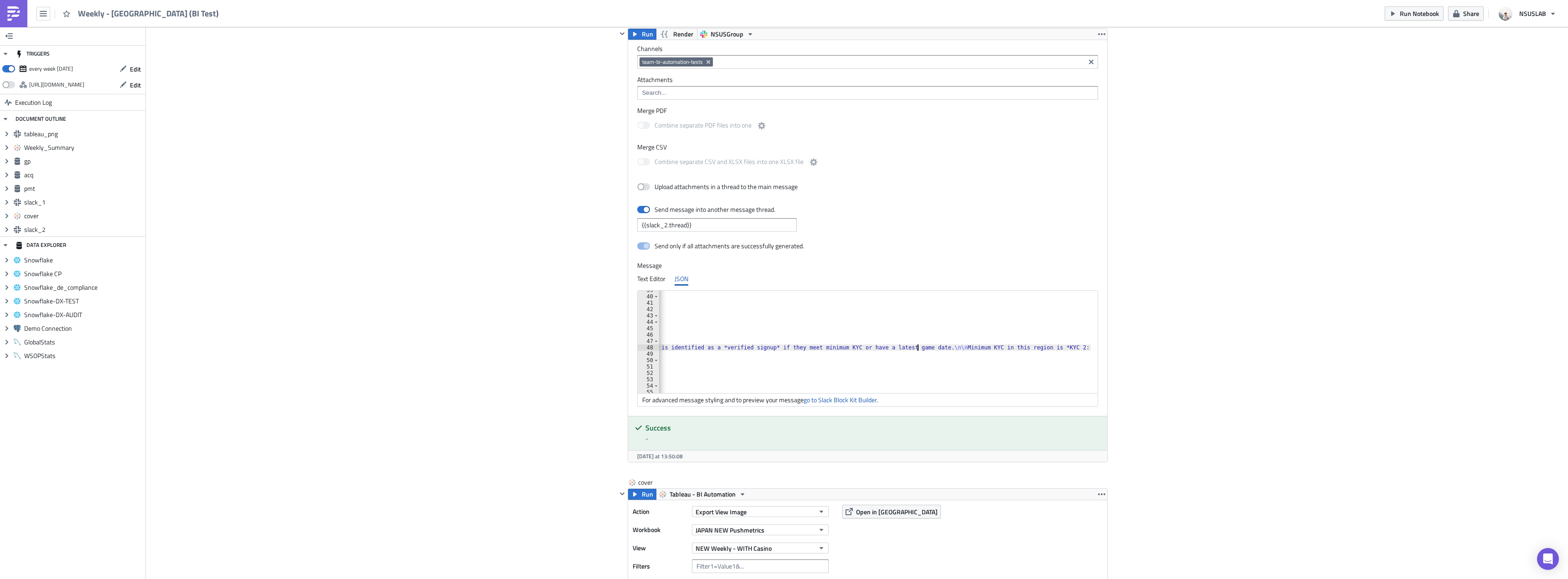
scroll to position [0, 411]
click at [861, 397] on link "go to Slack Block Kit Builder" at bounding box center [840, 400] width 73 height 9
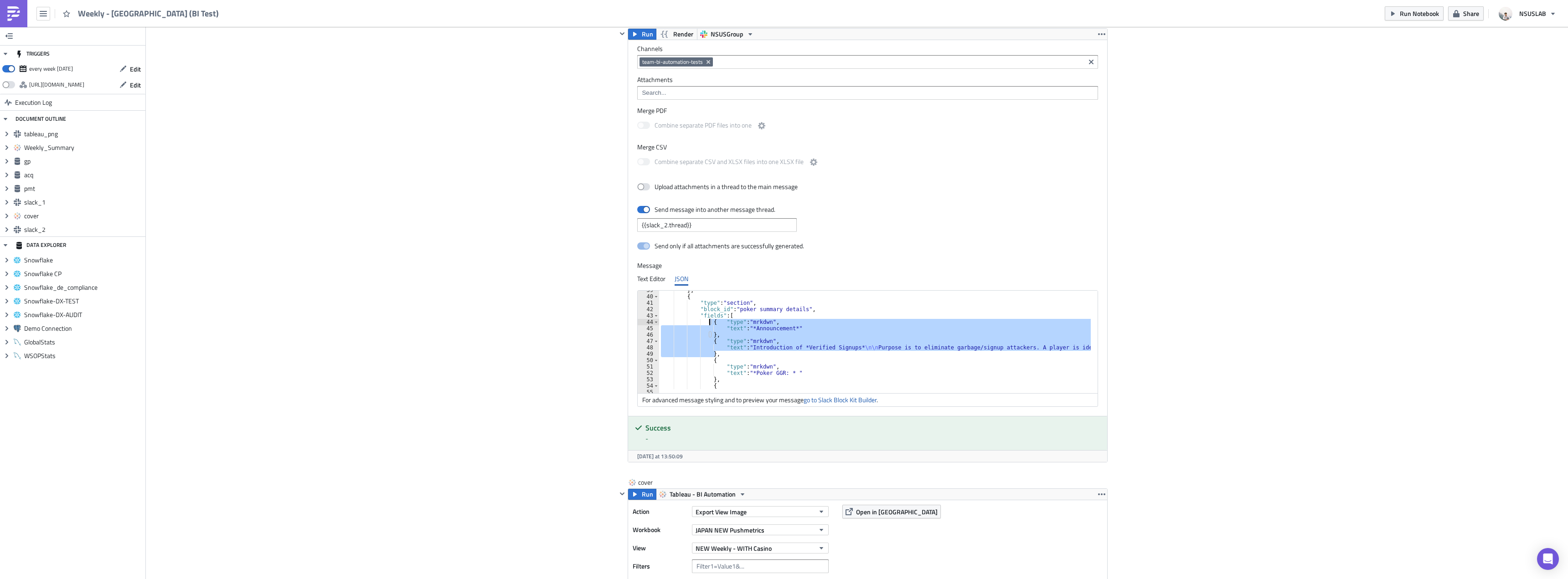
drag, startPoint x: 711, startPoint y: 353, endPoint x: 706, endPoint y: 322, distance: 31.4
click at [706, 322] on div "} , { "type" : "section" , "block_id" : "poker summary details" , "fields" : [ …" at bounding box center [1080, 341] width 843 height 108
type textarea "{ "type": "mrkdwn", "text": "*Announcement*""
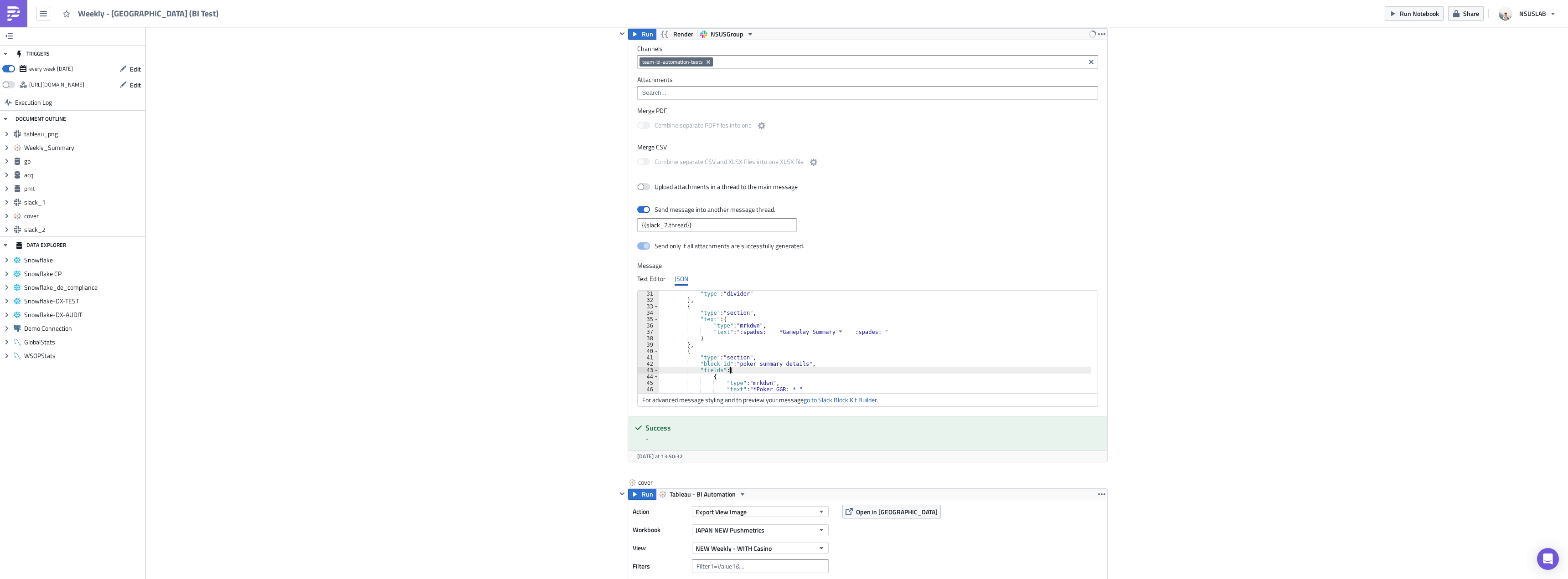
scroll to position [191, 0]
click at [717, 346] on div ""type" : "divider" } , { "type" : "section" , "text" : { "type" : "mrkdwn" , "t…" at bounding box center [876, 345] width 433 height 108
type textarea "},"
type textarea "{ "type": "section","
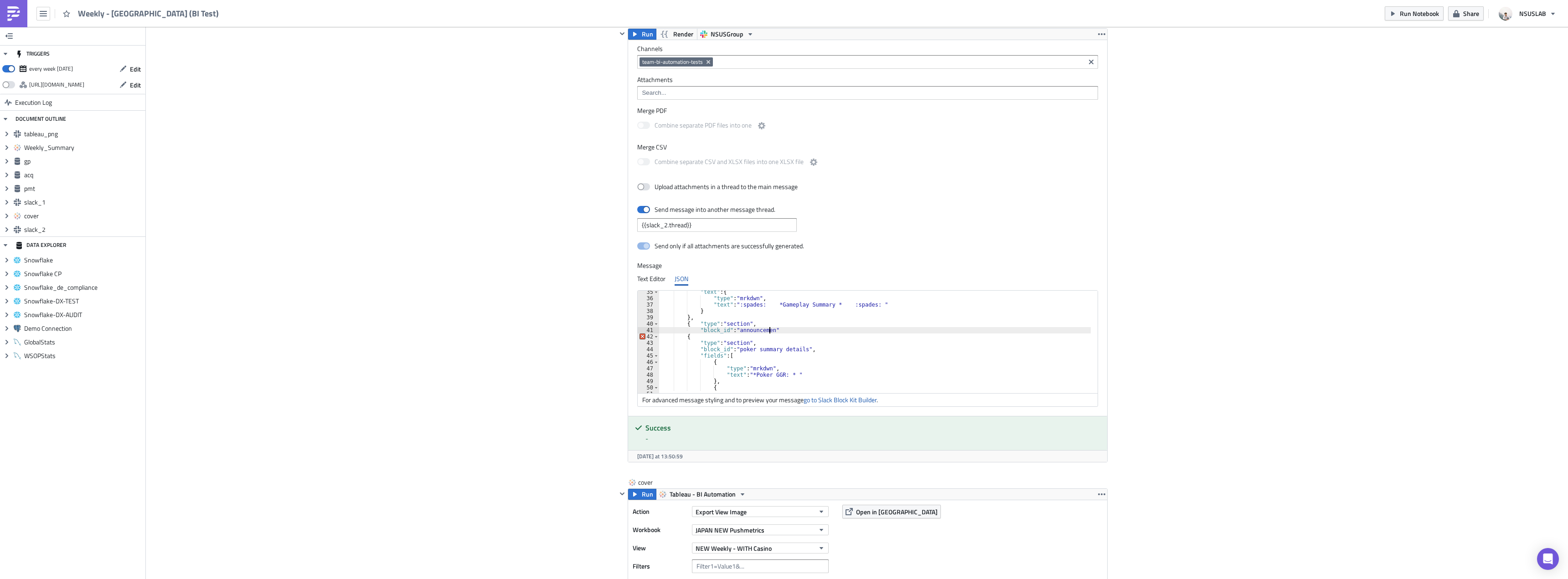
scroll to position [0, 9]
type textarea ""block_id": "announcement","
type textarea "]"
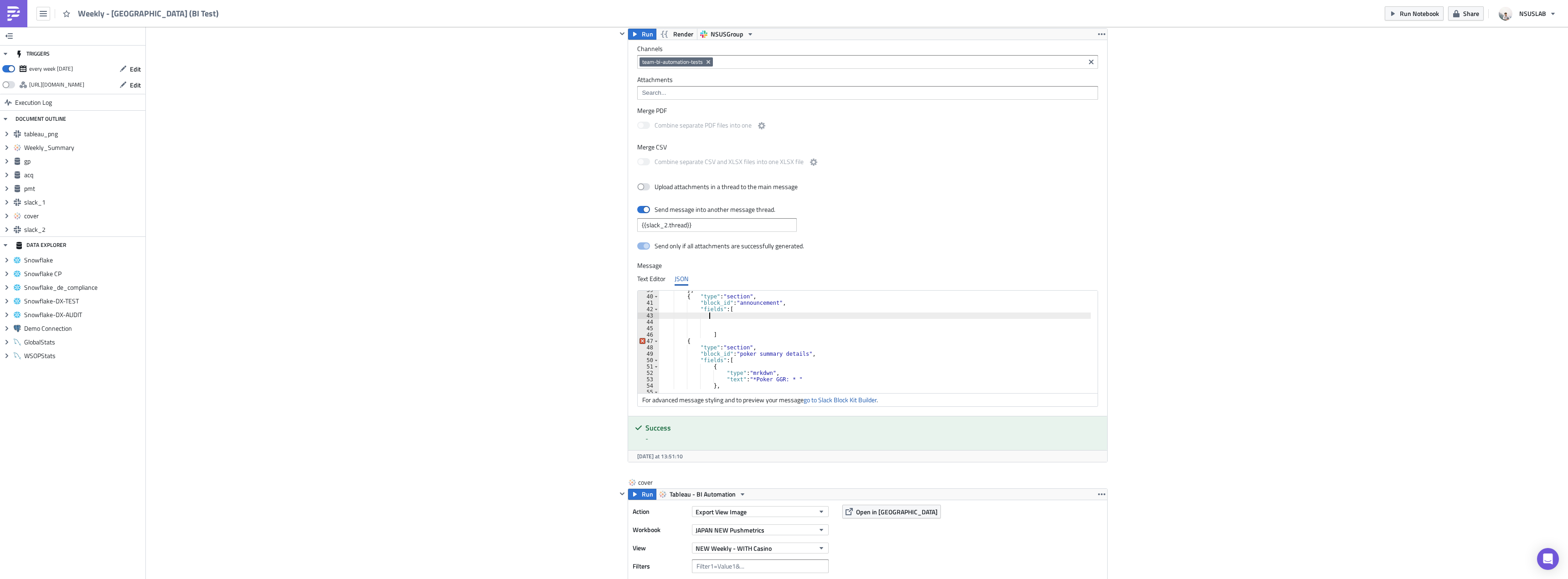
paste textarea "},"
type textarea "}"
type textarea "]"
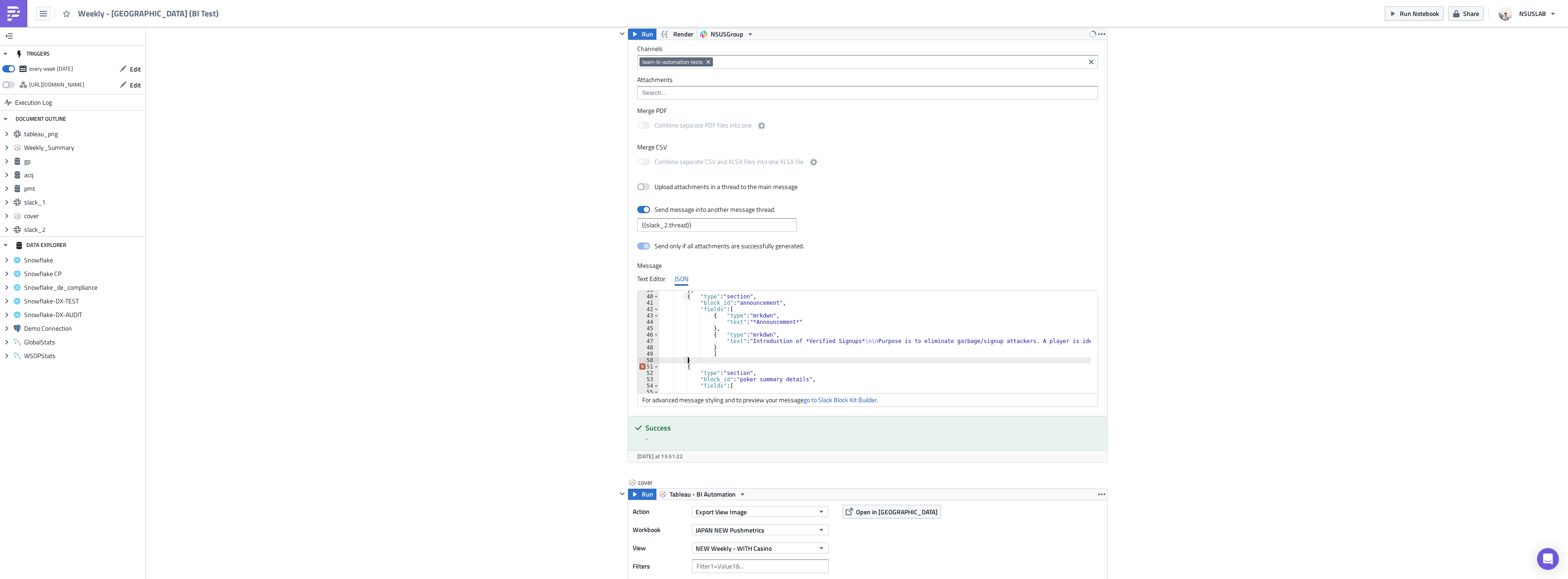
scroll to position [0, 2]
click at [821, 397] on link "go to Slack Block Kit Builder" at bounding box center [840, 400] width 73 height 9
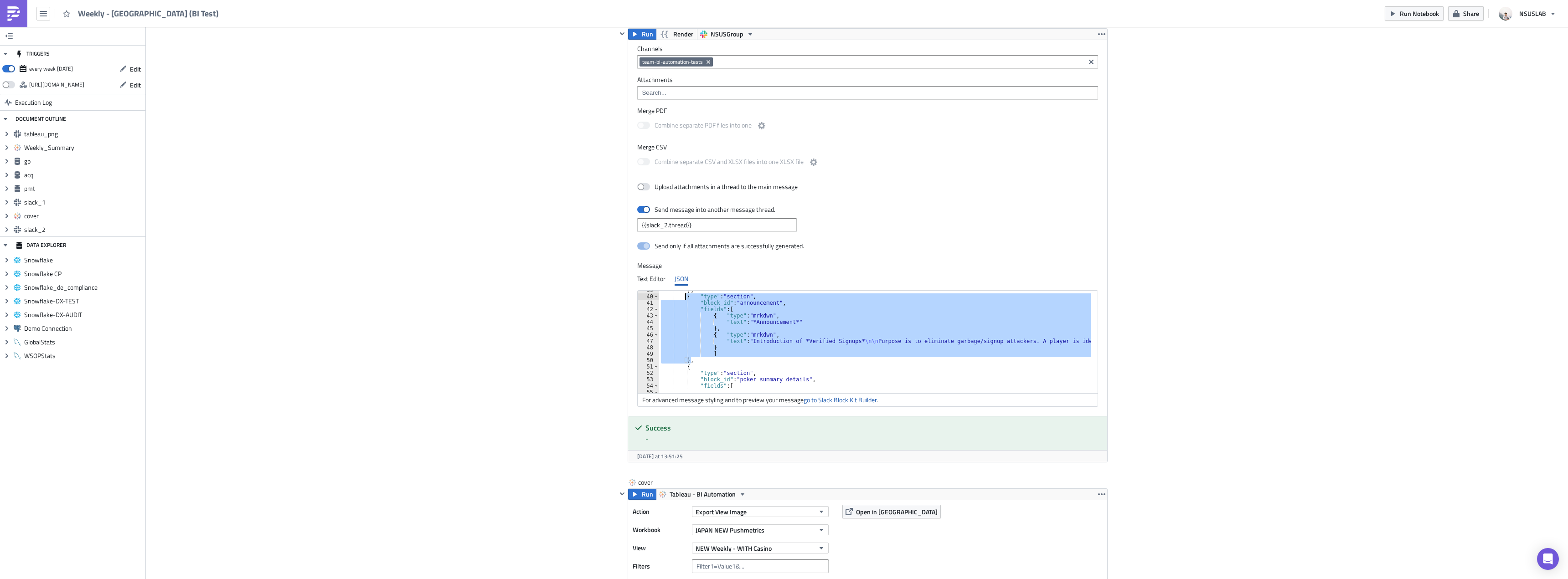
drag, startPoint x: 711, startPoint y: 362, endPoint x: 681, endPoint y: 298, distance: 70.7
click at [681, 298] on div "} , { "type" : "section" , "block_id" : "announcement" , "fields" : [ { "type" …" at bounding box center [1080, 341] width 843 height 108
type textarea "{ "type": "section", "block_id": "announcement","
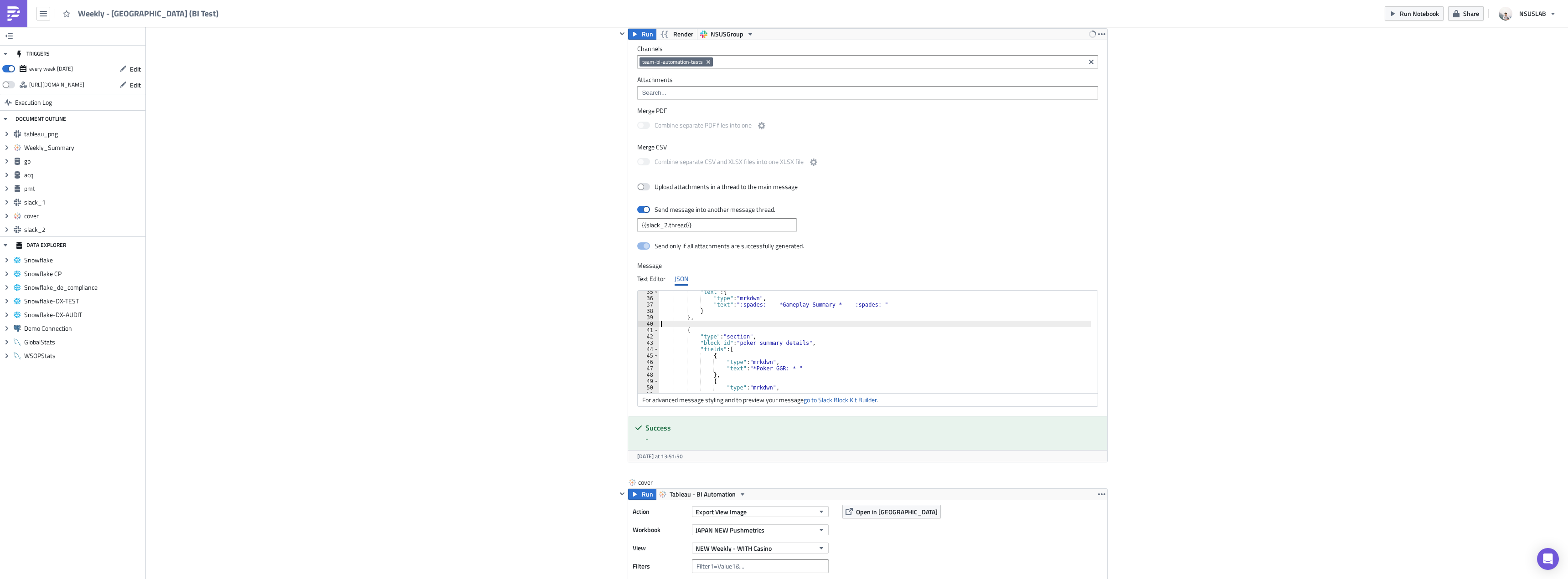
scroll to position [0, 0]
type textarea "},"
click at [694, 356] on div ""type" : "mrkdwn" } , { "text" : "WoW = Week over Week Comparison" , "type" : "…" at bounding box center [876, 342] width 433 height 108
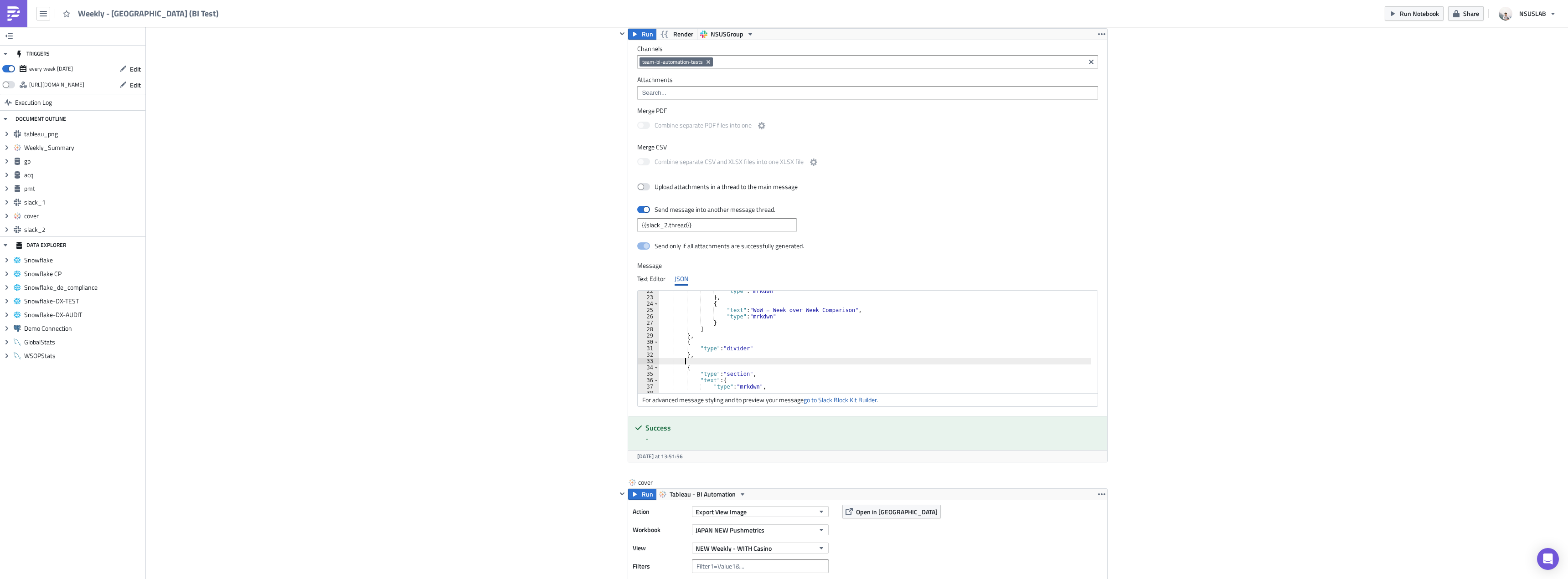
paste textarea "},"
click at [701, 349] on div "{ "type" : "section" , "block_id" : "announcement" , "fields" : [ { "type" : "m…" at bounding box center [1080, 343] width 843 height 108
click at [708, 349] on div "{ "type" : "section" , "block_id" : "announcement" , "fields" : [ { "type" : "m…" at bounding box center [1080, 343] width 843 height 108
click at [705, 348] on div "{ "type" : "section" , "block_id" : "announcement" , "fields" : [ { "type" : "m…" at bounding box center [1080, 343] width 843 height 108
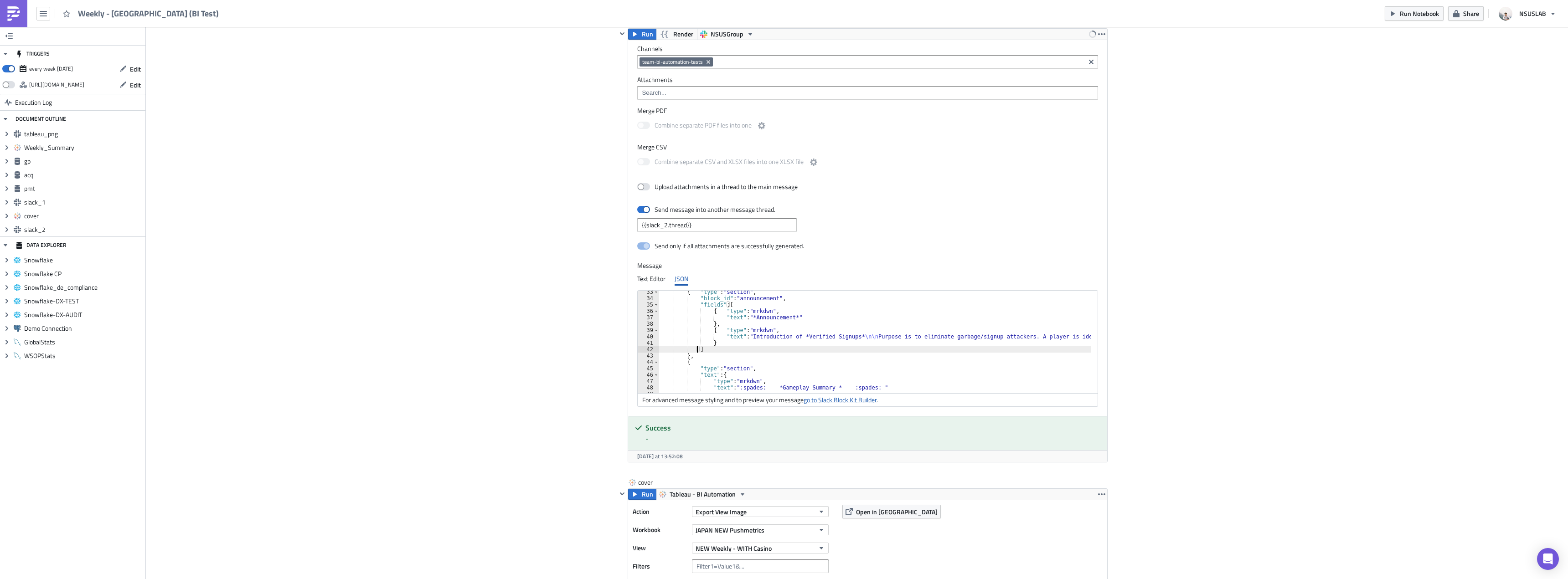
click at [836, 401] on link "go to Slack Block Kit Builder" at bounding box center [840, 400] width 73 height 9
click at [977, 334] on div "{ "type" : "section" , "block_id" : "announcement" , "fields" : [ { "type" : "m…" at bounding box center [669, 343] width 843 height 108
click at [1041, 334] on div "{ "type" : "section" , "block_id" : "announcement" , "fields" : [ { "type" : "m…" at bounding box center [967, 343] width 843 height 108
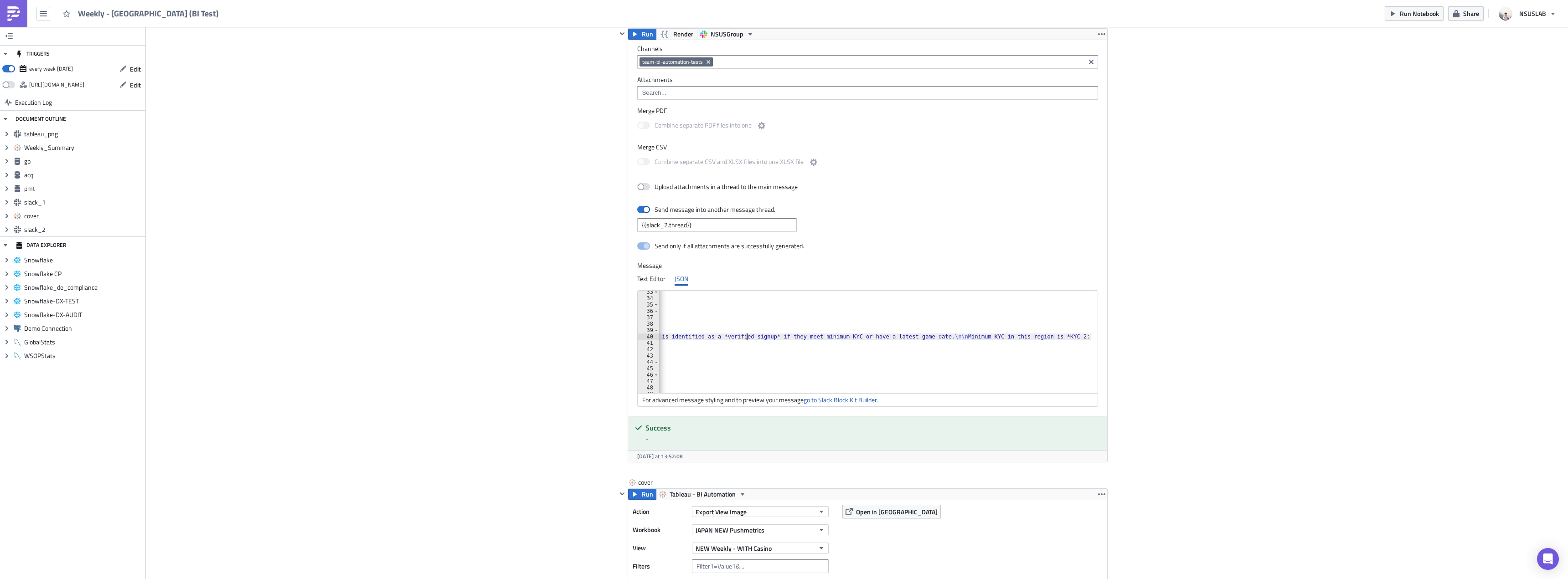
click at [981, 337] on div "{ "type" : "section" , "block_id" : "announcement" , "fields" : [ { "type" : "m…" at bounding box center [669, 343] width 843 height 108
drag, startPoint x: 926, startPoint y: 385, endPoint x: 920, endPoint y: 386, distance: 6.1
click at [920, 386] on div at bounding box center [875, 388] width 431 height 9
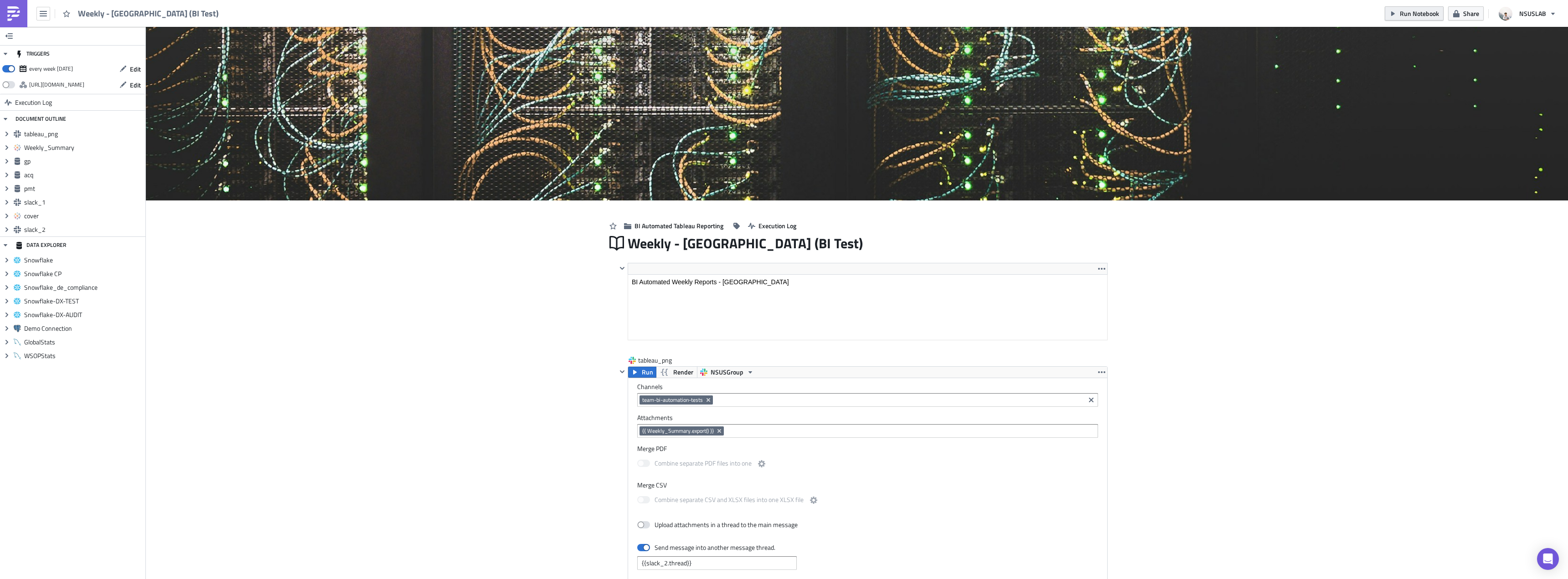
click at [1406, 13] on span "Run Notebook" at bounding box center [1419, 14] width 39 height 9
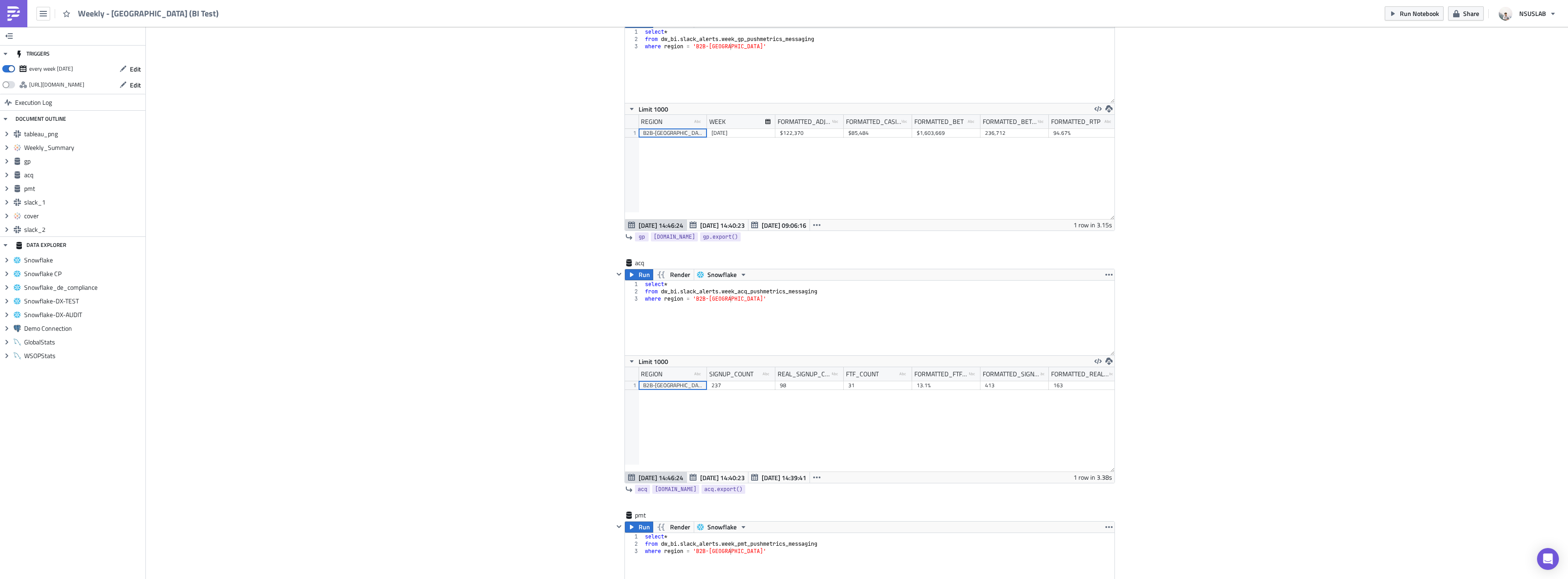
scroll to position [866, 0]
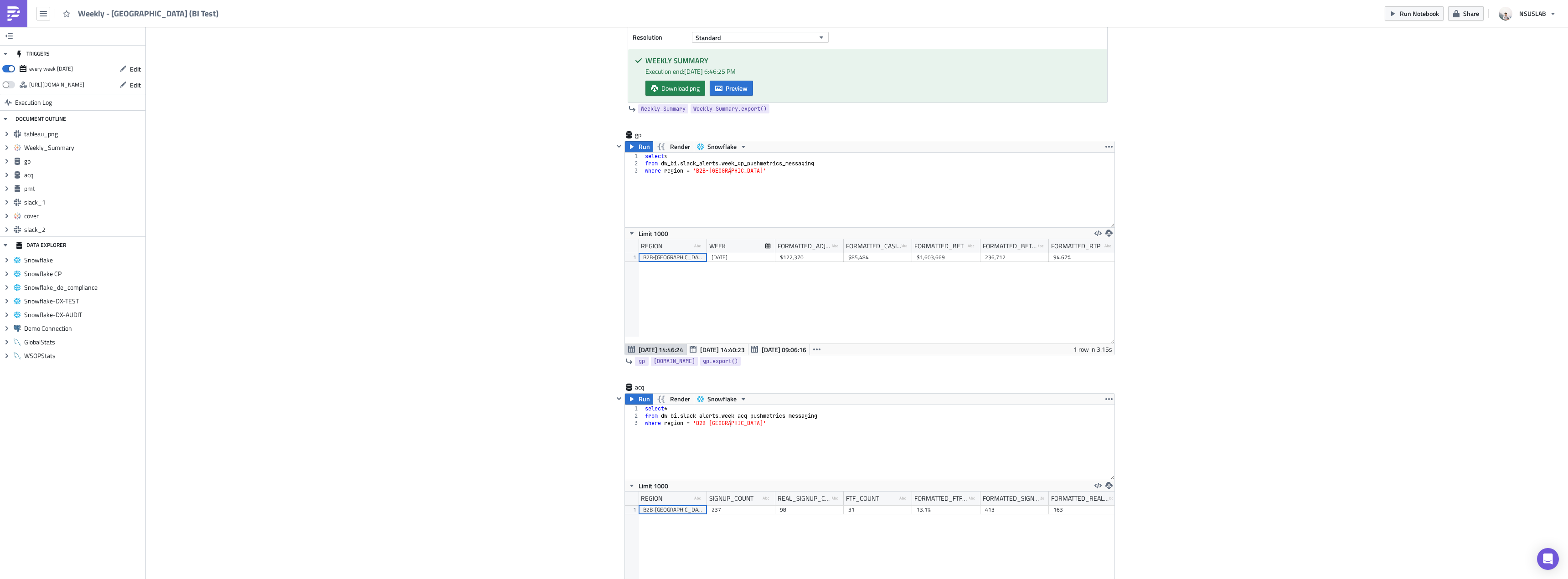
drag, startPoint x: 1235, startPoint y: 256, endPoint x: 1365, endPoint y: 98, distance: 204.6
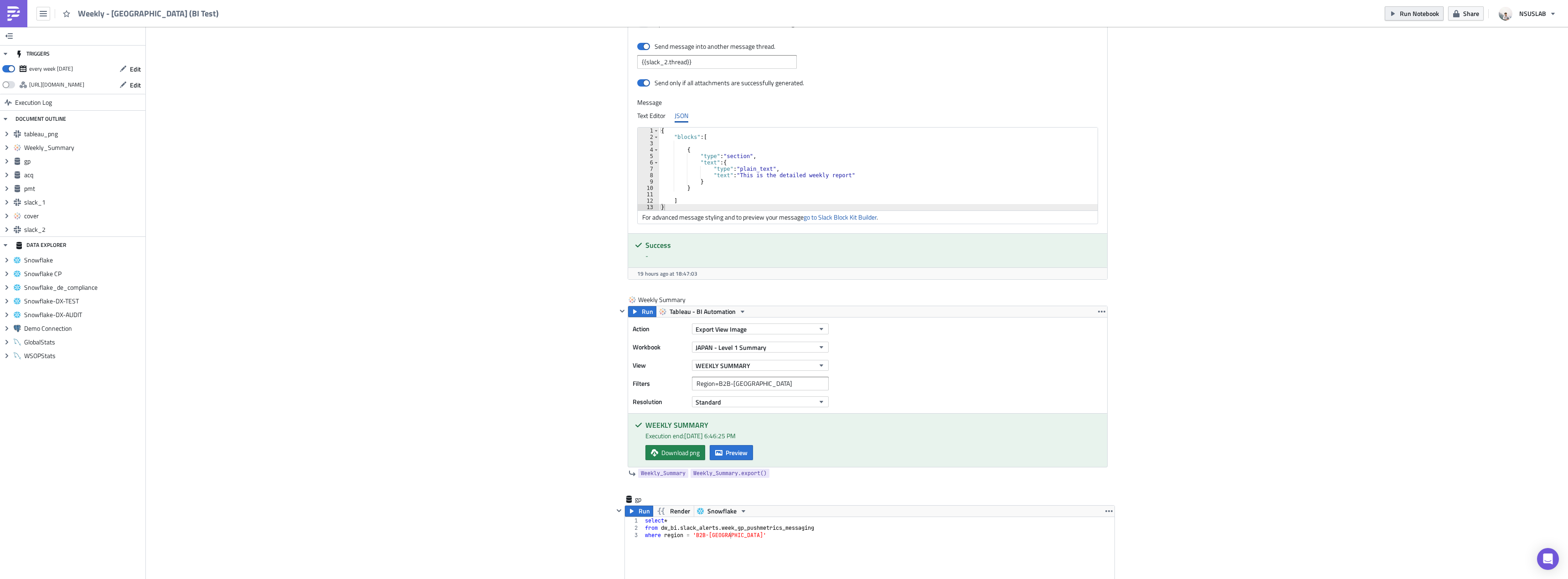
click at [1424, 11] on span "Run Notebook" at bounding box center [1419, 14] width 39 height 9
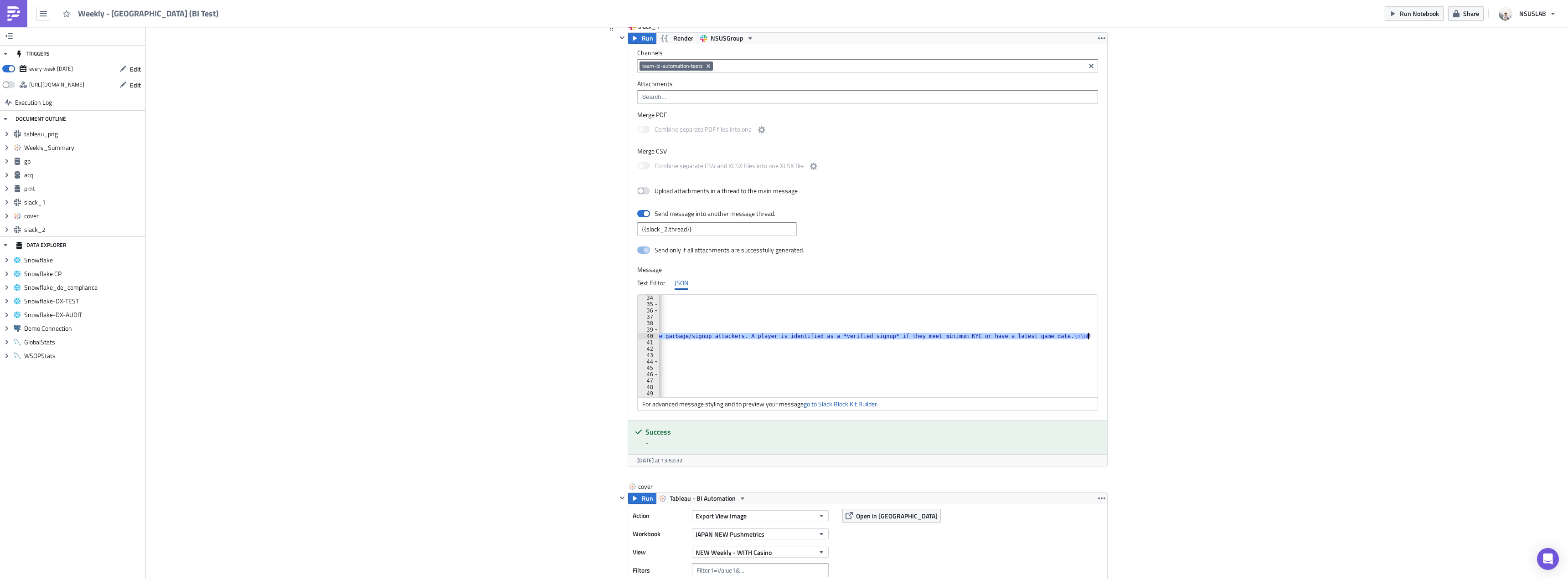
scroll to position [0, 411]
drag, startPoint x: 865, startPoint y: 336, endPoint x: 899, endPoint y: 336, distance: 34.0
click at [899, 336] on div ""block_id" : "announcement" , "fields" : [ { "type" : "mrkdwn" , "text" : "*Ann…" at bounding box center [669, 349] width 843 height 108
paste textarea "The purpose is to filter out invalid or fraudulent signups. A player qualifies …"
drag, startPoint x: 937, startPoint y: 337, endPoint x: 999, endPoint y: 335, distance: 62.0
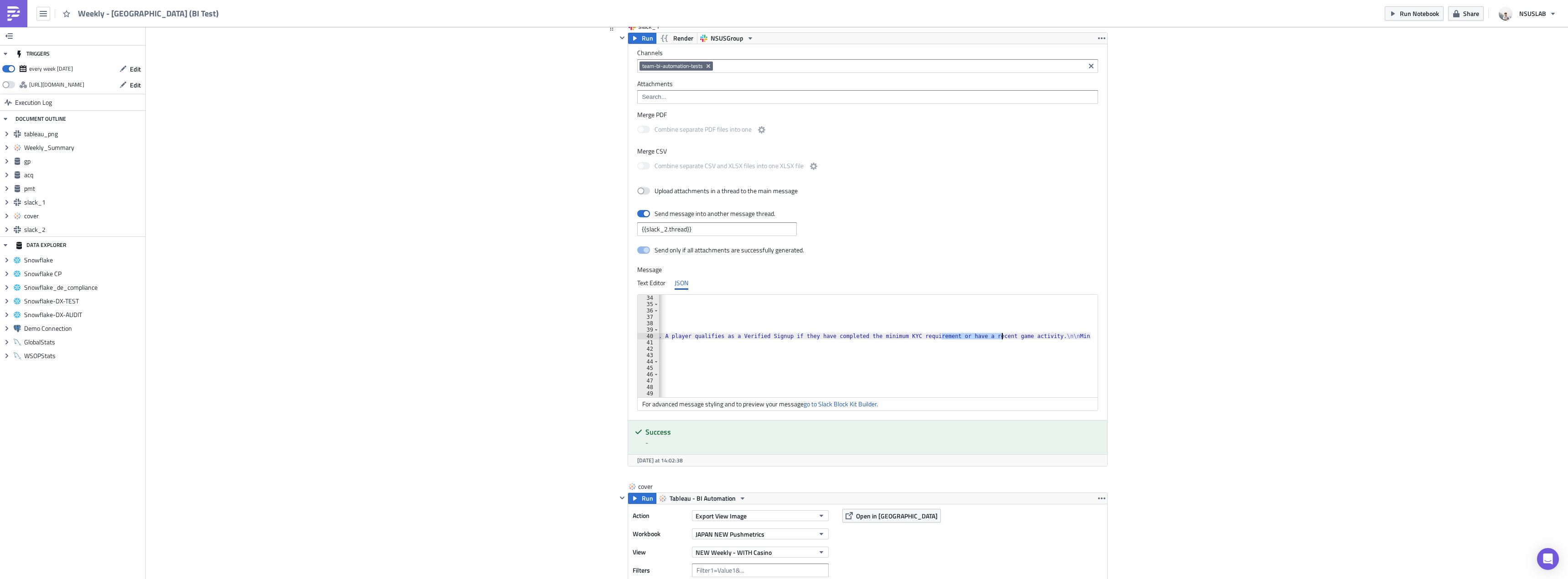
click at [999, 335] on div ""block_id" : "announcement" , "fields" : [ { "type" : "mrkdwn" , "text" : "*Ann…" at bounding box center [720, 349] width 945 height 108
click at [989, 342] on div ""block_id" : "announcement" , "fields" : [ { "type" : "mrkdwn" , "text" : "*Ann…" at bounding box center [720, 349] width 945 height 108
click at [896, 336] on div ""block_id" : "announcement" , "fields" : [ { "type" : "mrkdwn" , "text" : "*Ann…" at bounding box center [684, 349] width 945 height 108
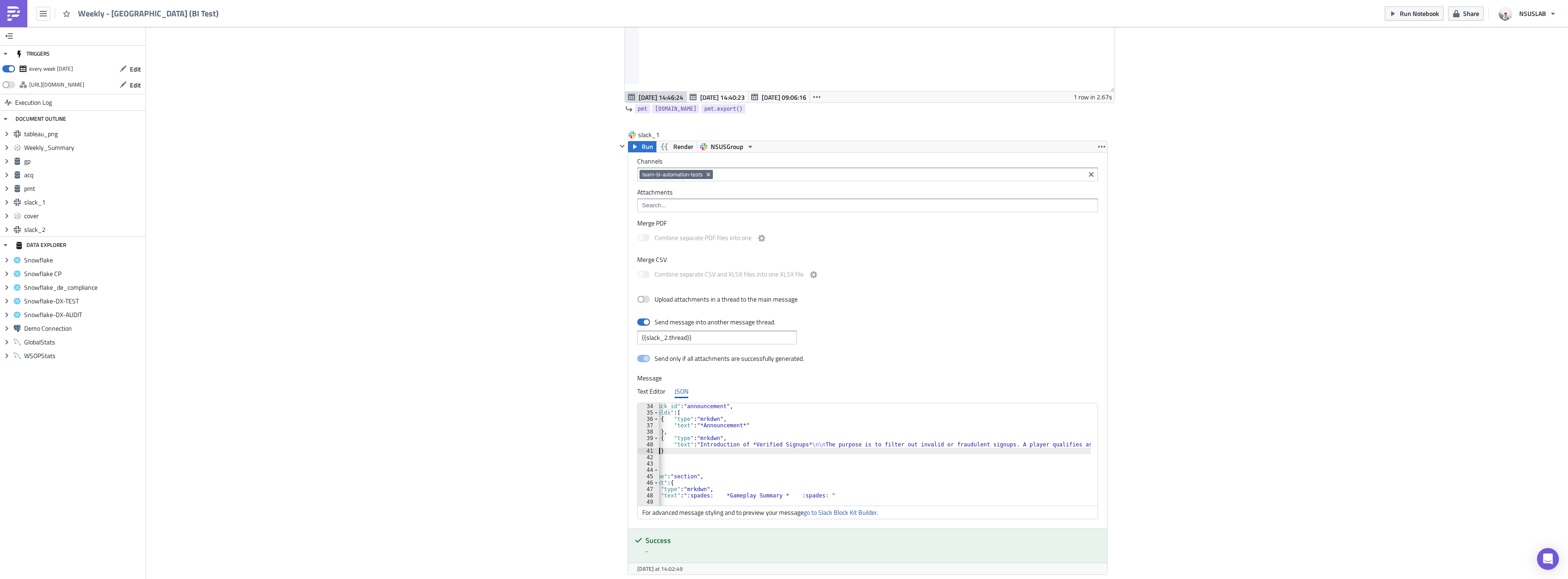
scroll to position [1504, 0]
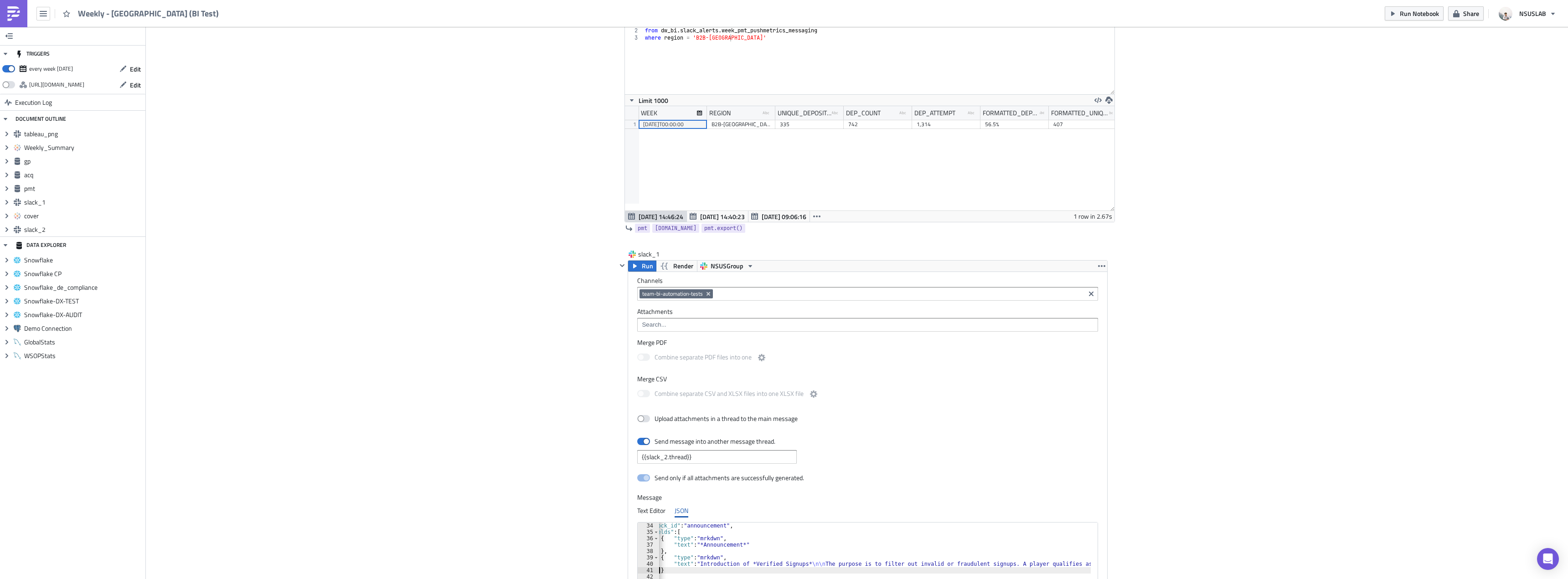
type textarea "}"
click at [1417, 2] on div "Run Notebook Share NSUSLAB" at bounding box center [1473, 14] width 176 height 27
click at [1423, 18] on span "Run Notebook" at bounding box center [1419, 14] width 39 height 9
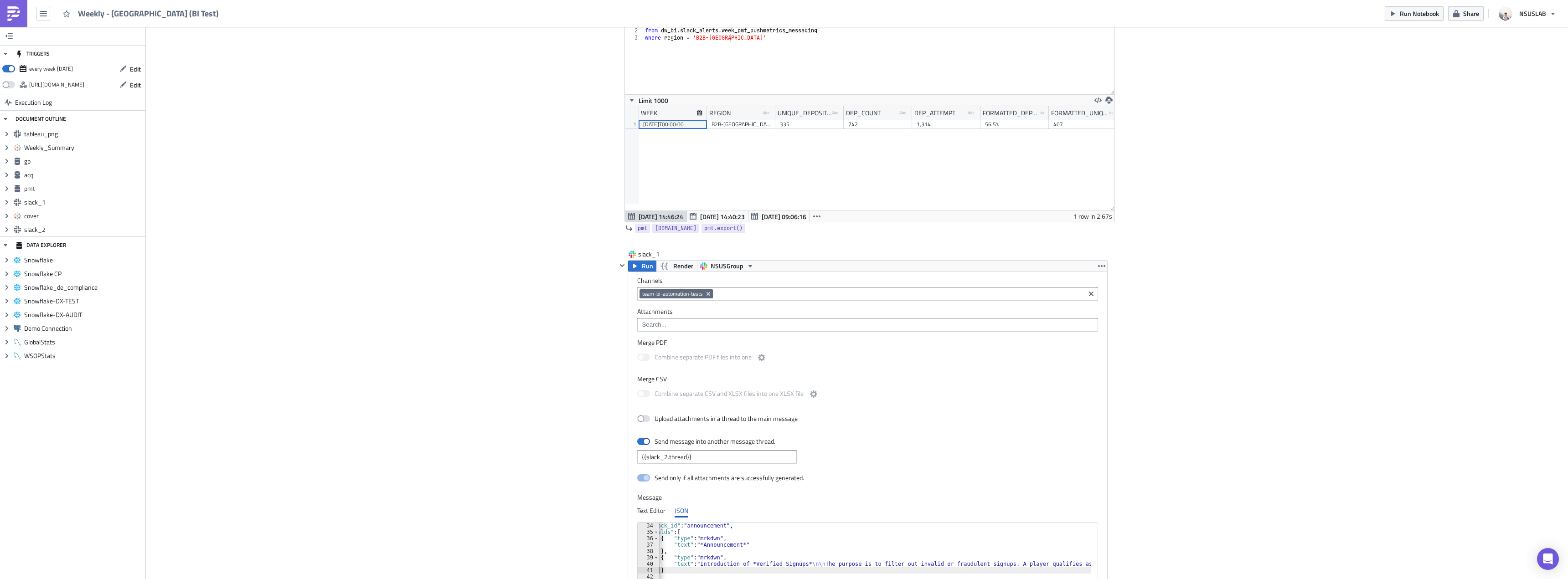
drag, startPoint x: 1359, startPoint y: 440, endPoint x: 1359, endPoint y: 445, distance: 5.0
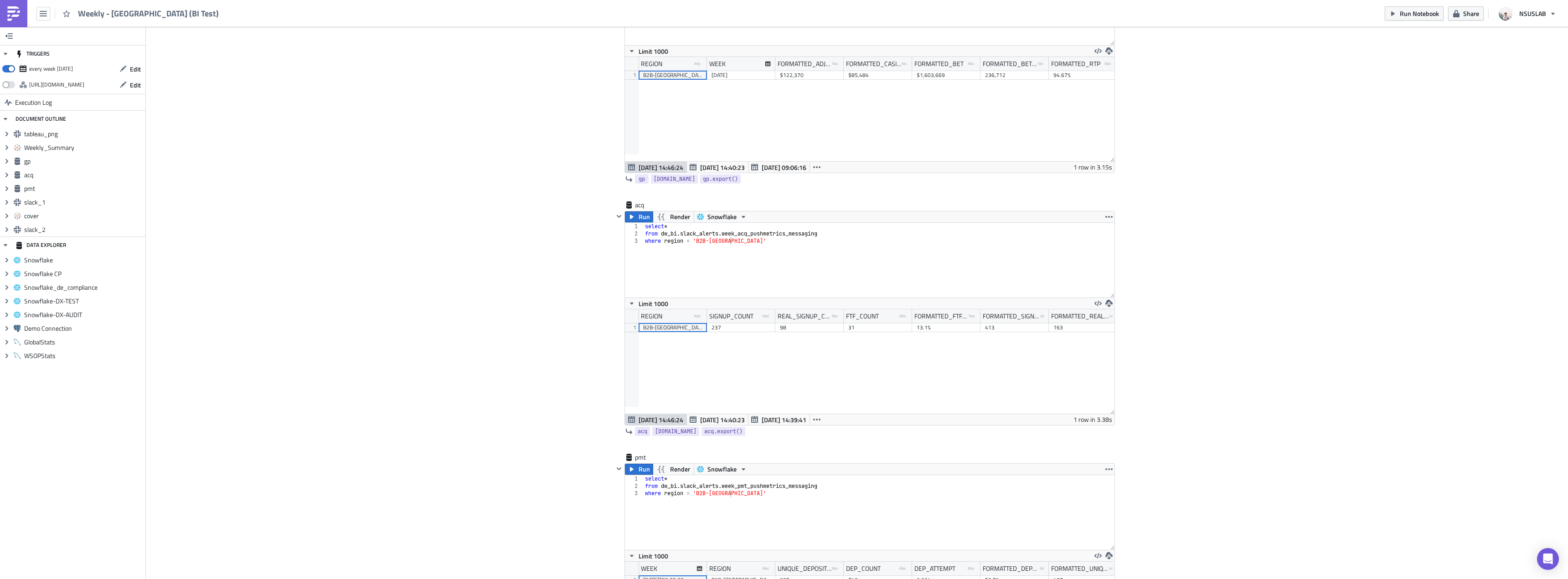
scroll to position [1139, 0]
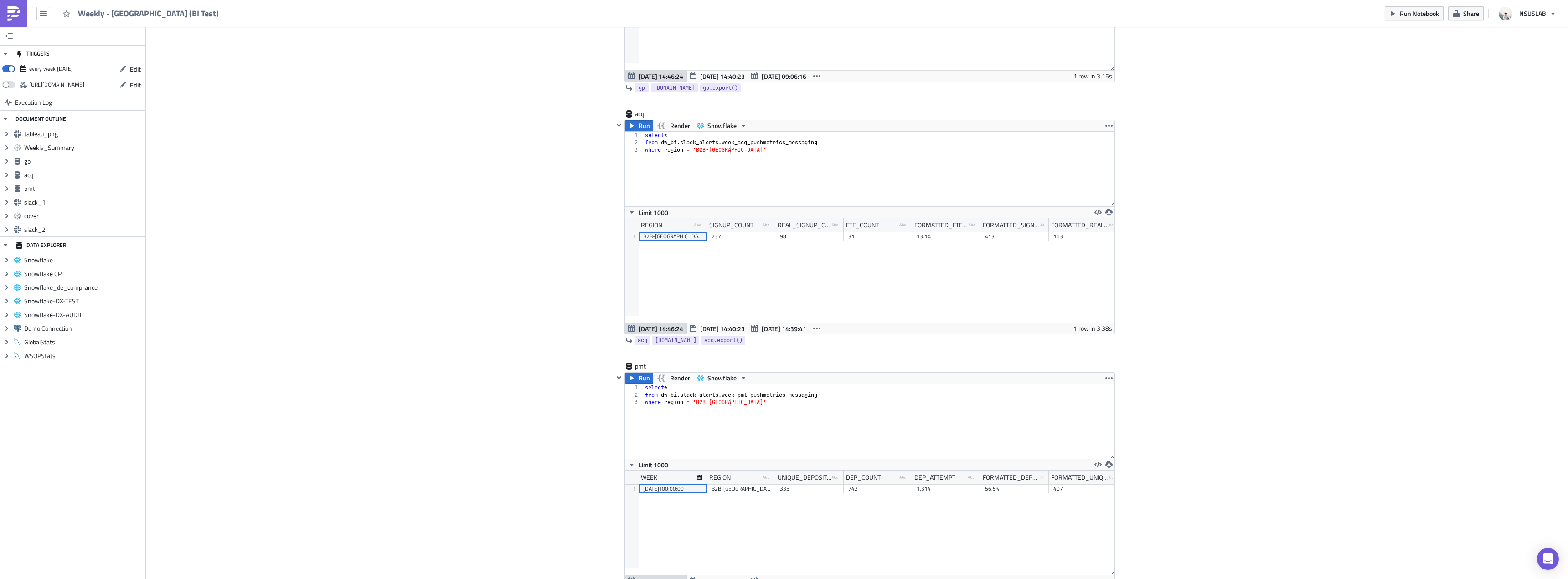
click at [1263, 220] on div "Cover Image BI Automated Tableau Reporting Execution Log Weekly - Japan (BI Tes…" at bounding box center [857, 332] width 1422 height 2888
